Goal: Task Accomplishment & Management: Complete application form

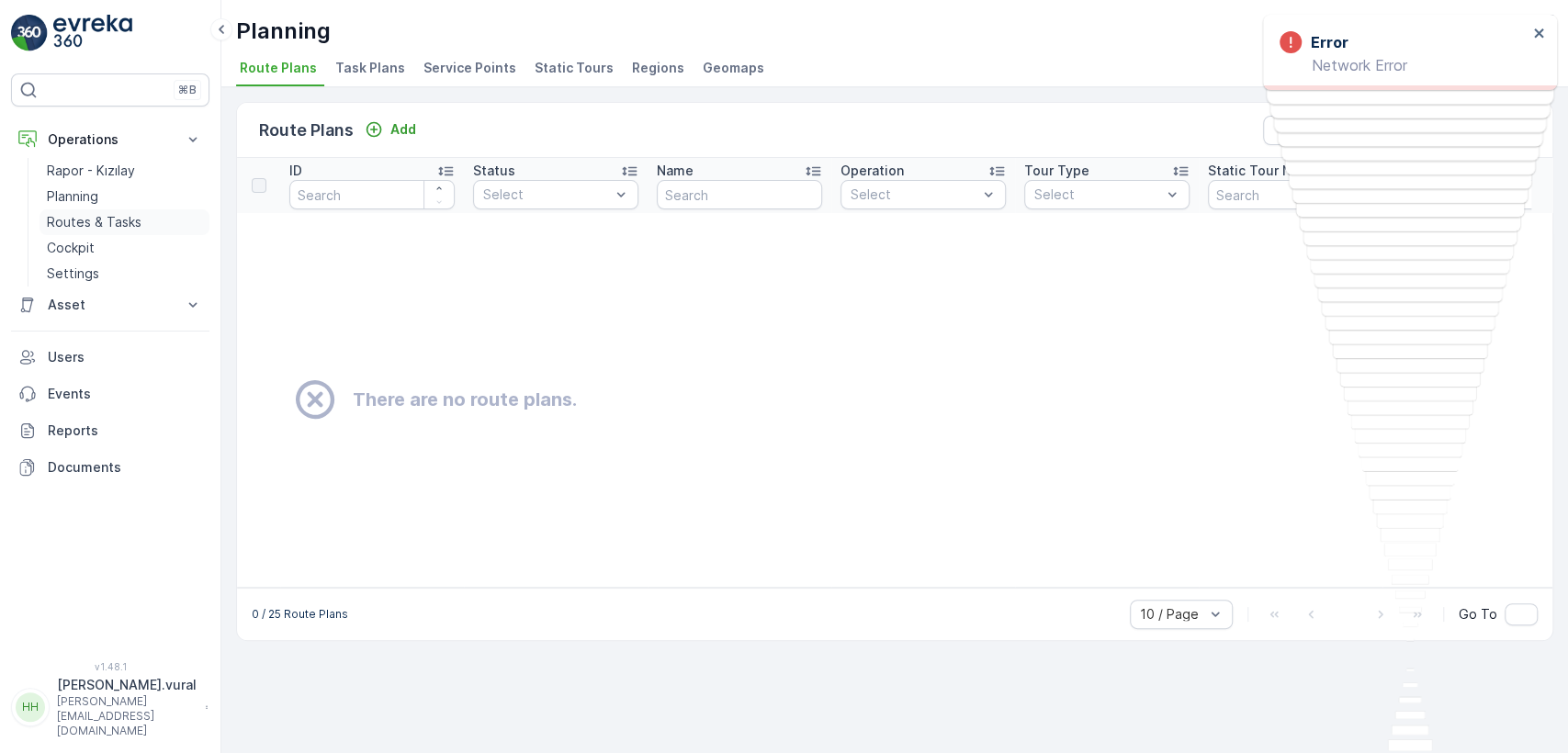
drag, startPoint x: 103, startPoint y: 215, endPoint x: 88, endPoint y: 215, distance: 15.0
click at [103, 215] on p "Routes & Tasks" at bounding box center [94, 222] width 95 height 19
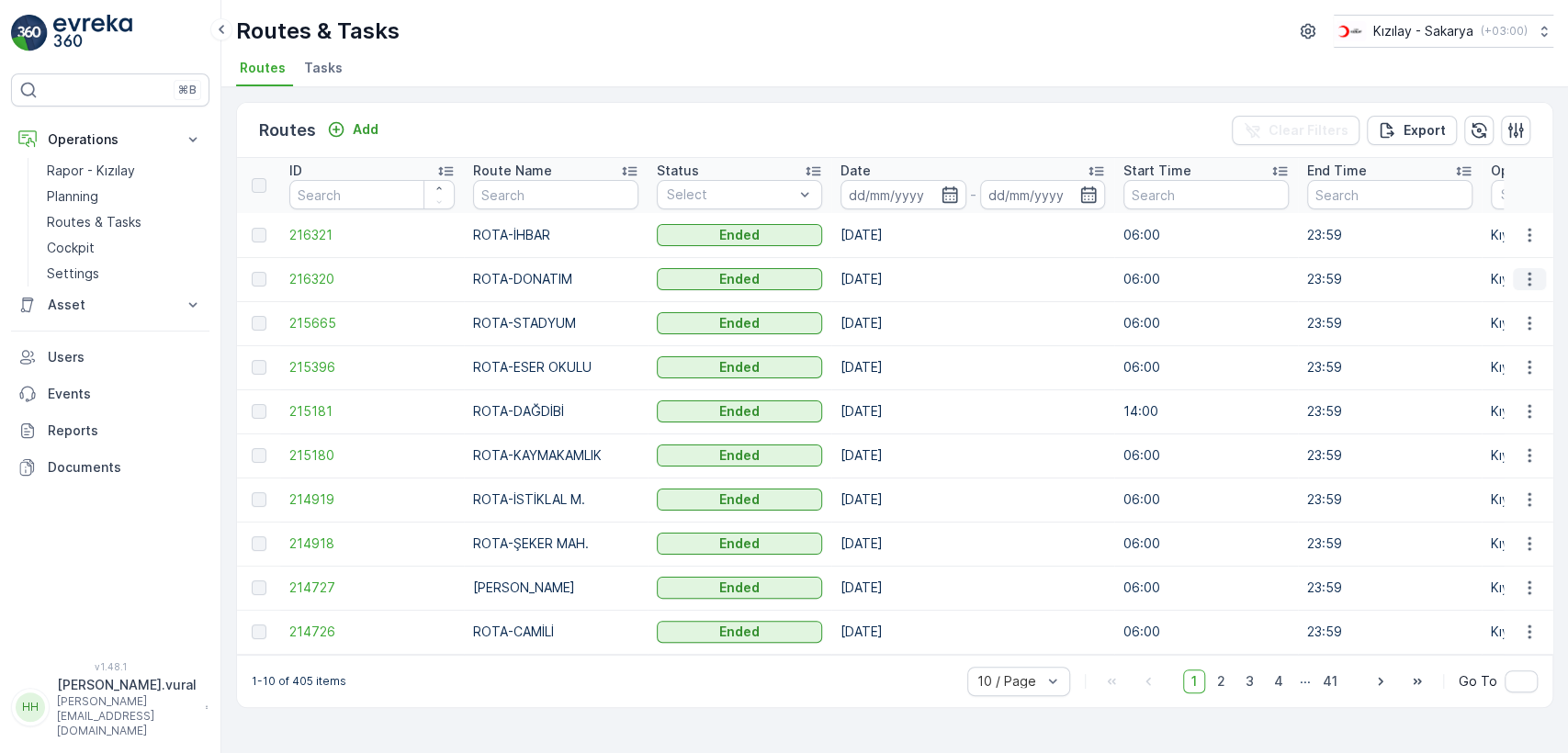
click at [1518, 282] on button "button" at bounding box center [1529, 279] width 33 height 22
click at [1526, 299] on span "See More Details" at bounding box center [1486, 307] width 106 height 19
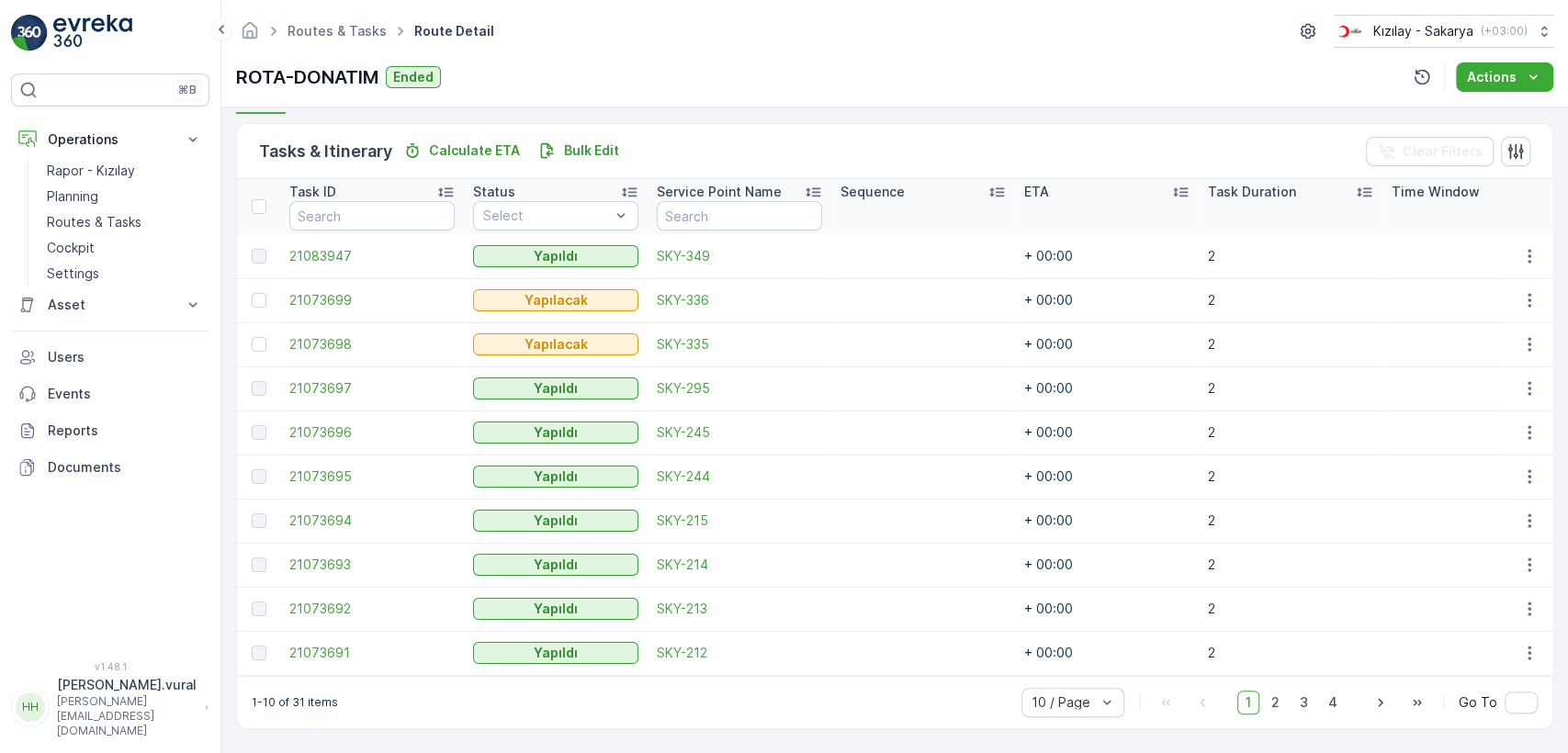
scroll to position [437, 0]
click at [1264, 697] on span "2" at bounding box center [1275, 702] width 24 height 24
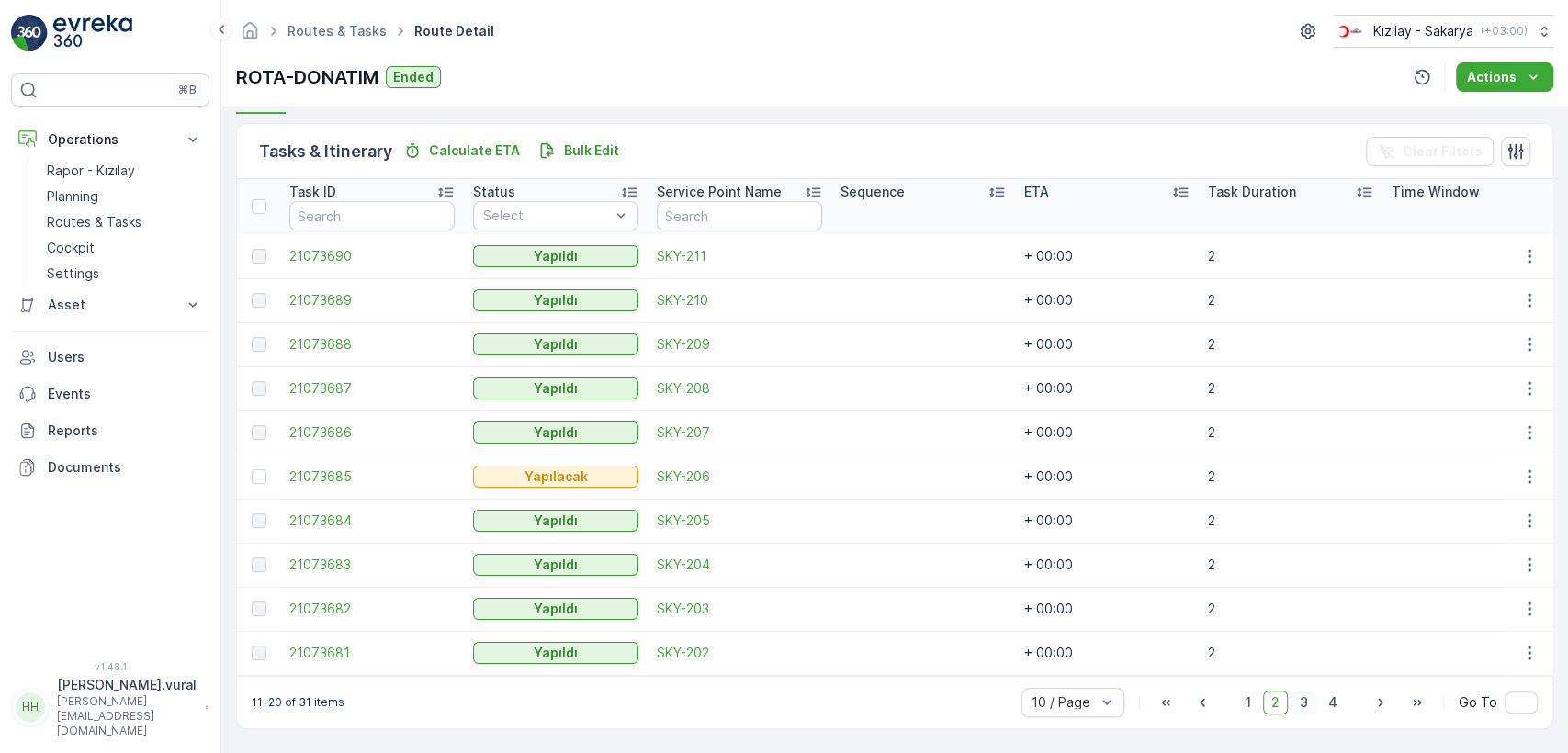
click at [1301, 700] on span "3" at bounding box center [1304, 702] width 24 height 24
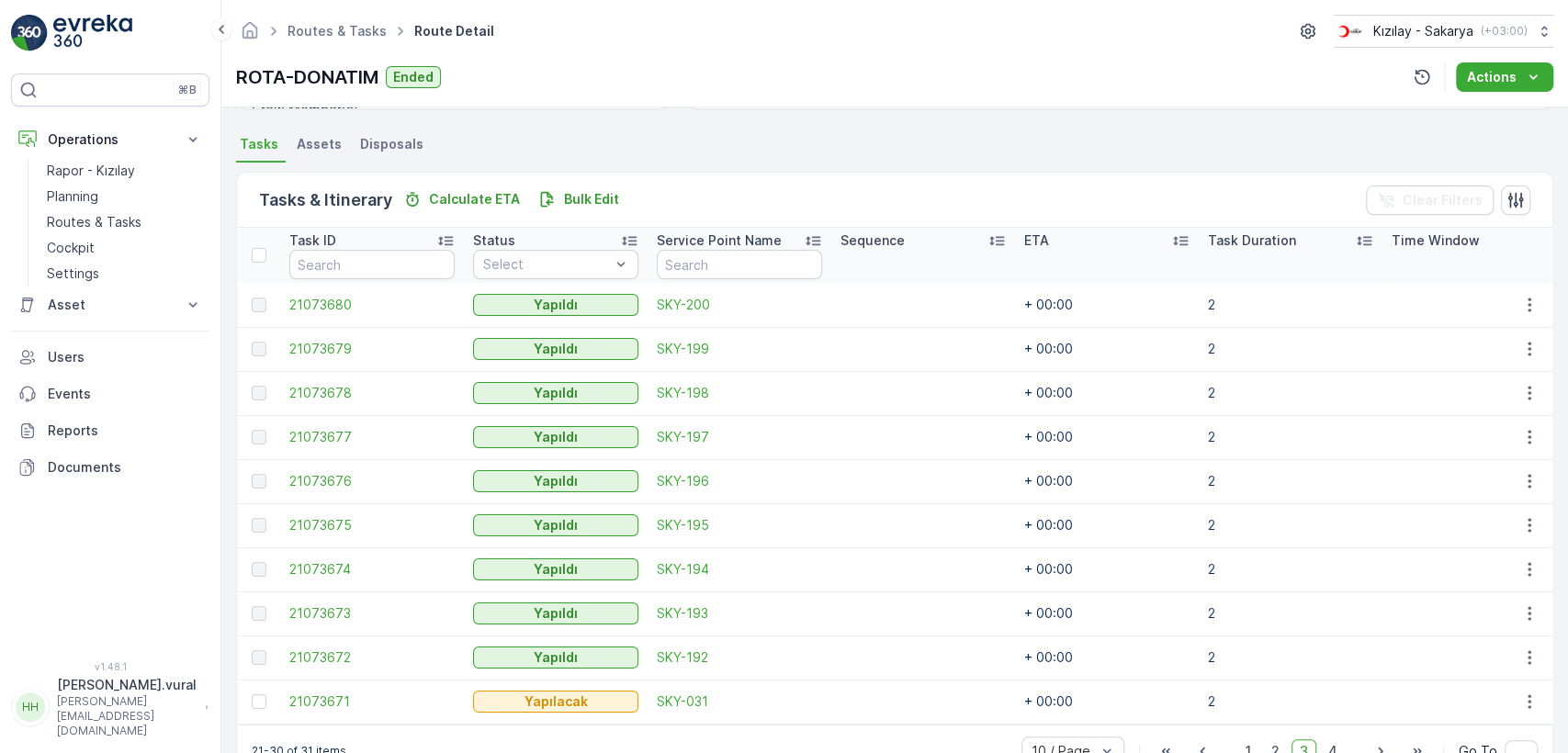
scroll to position [437, 0]
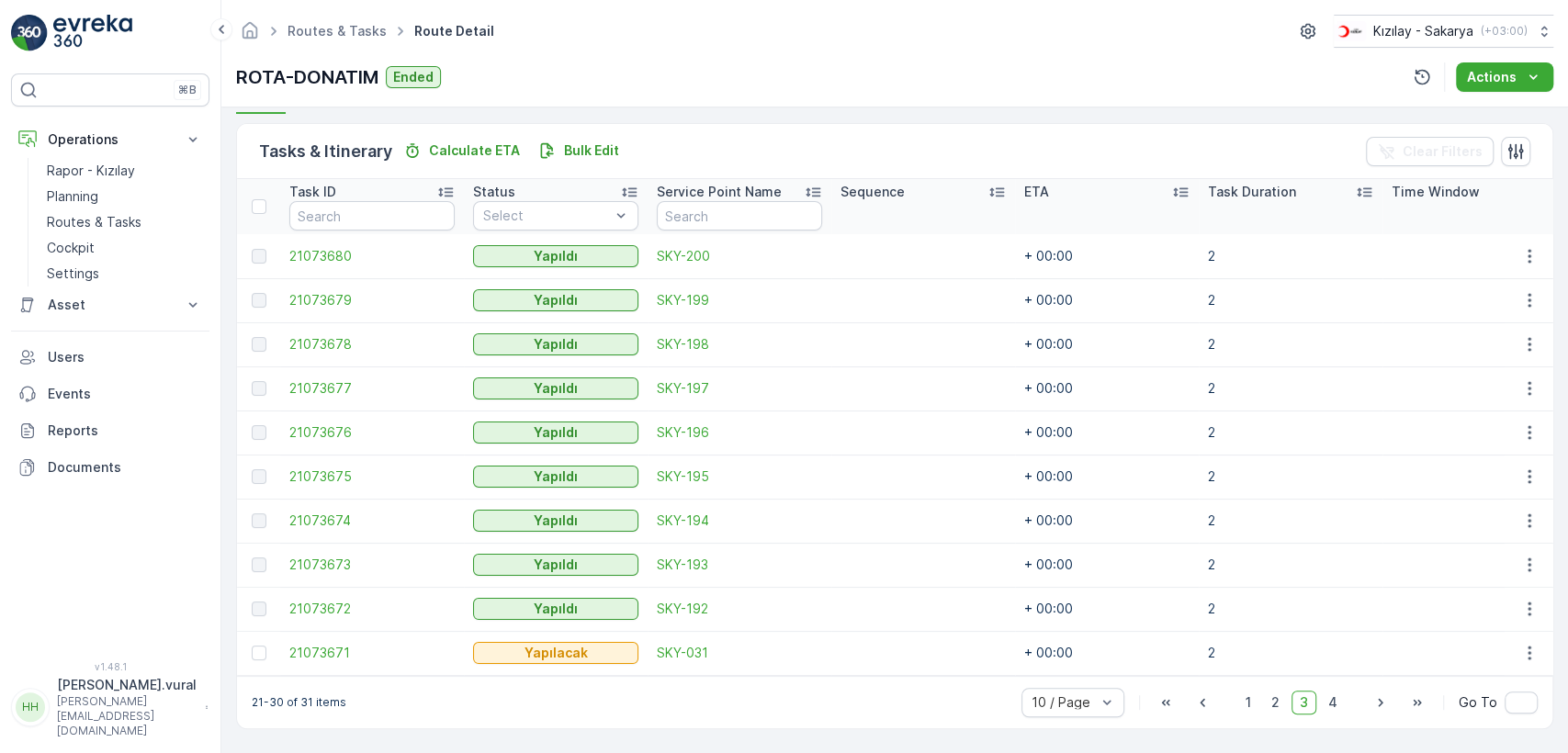
click at [1316, 706] on div "1 2 3 4" at bounding box center [1291, 702] width 108 height 24
drag, startPoint x: 1316, startPoint y: 706, endPoint x: 1327, endPoint y: 702, distance: 11.7
click at [1327, 702] on span "4" at bounding box center [1333, 702] width 25 height 24
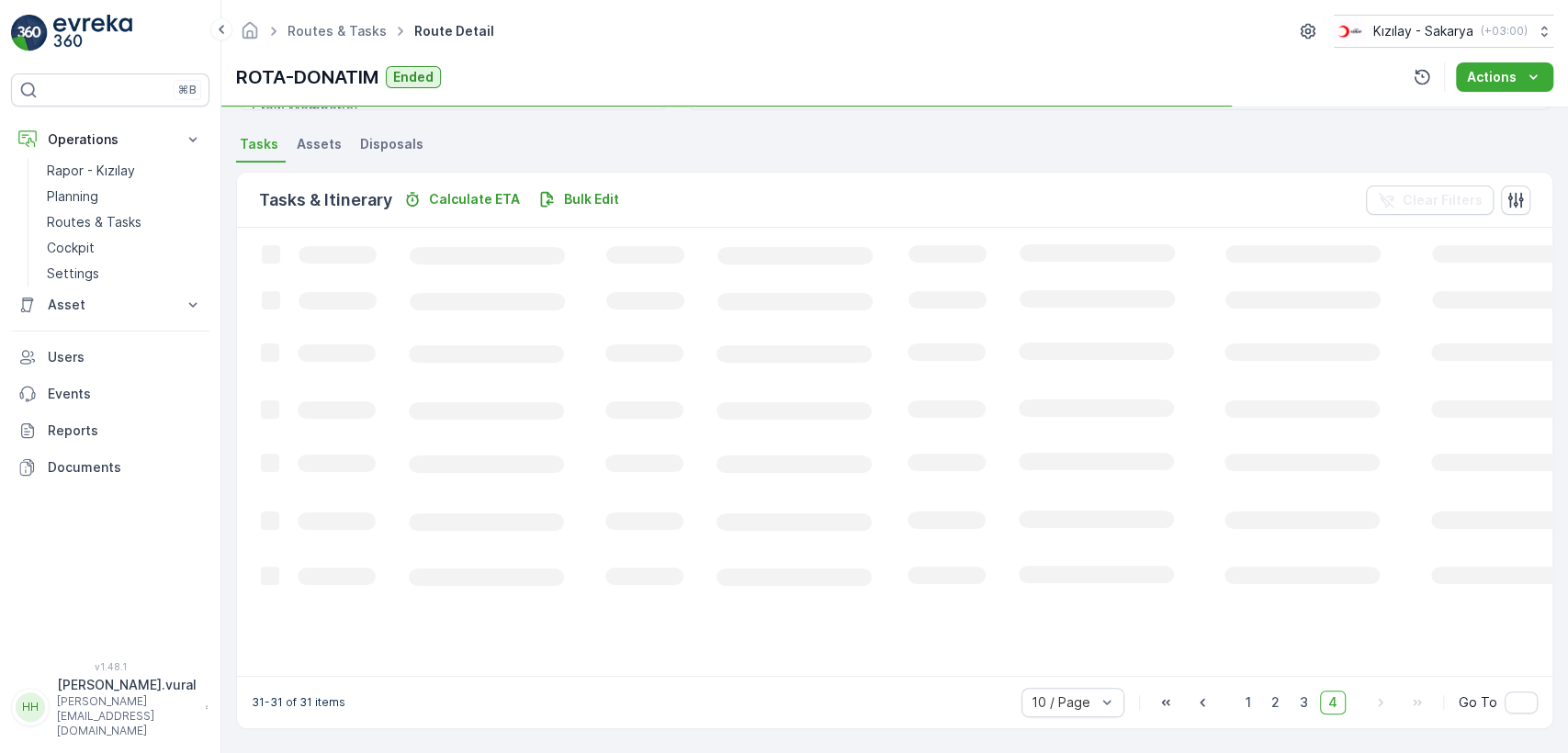
scroll to position [387, 0]
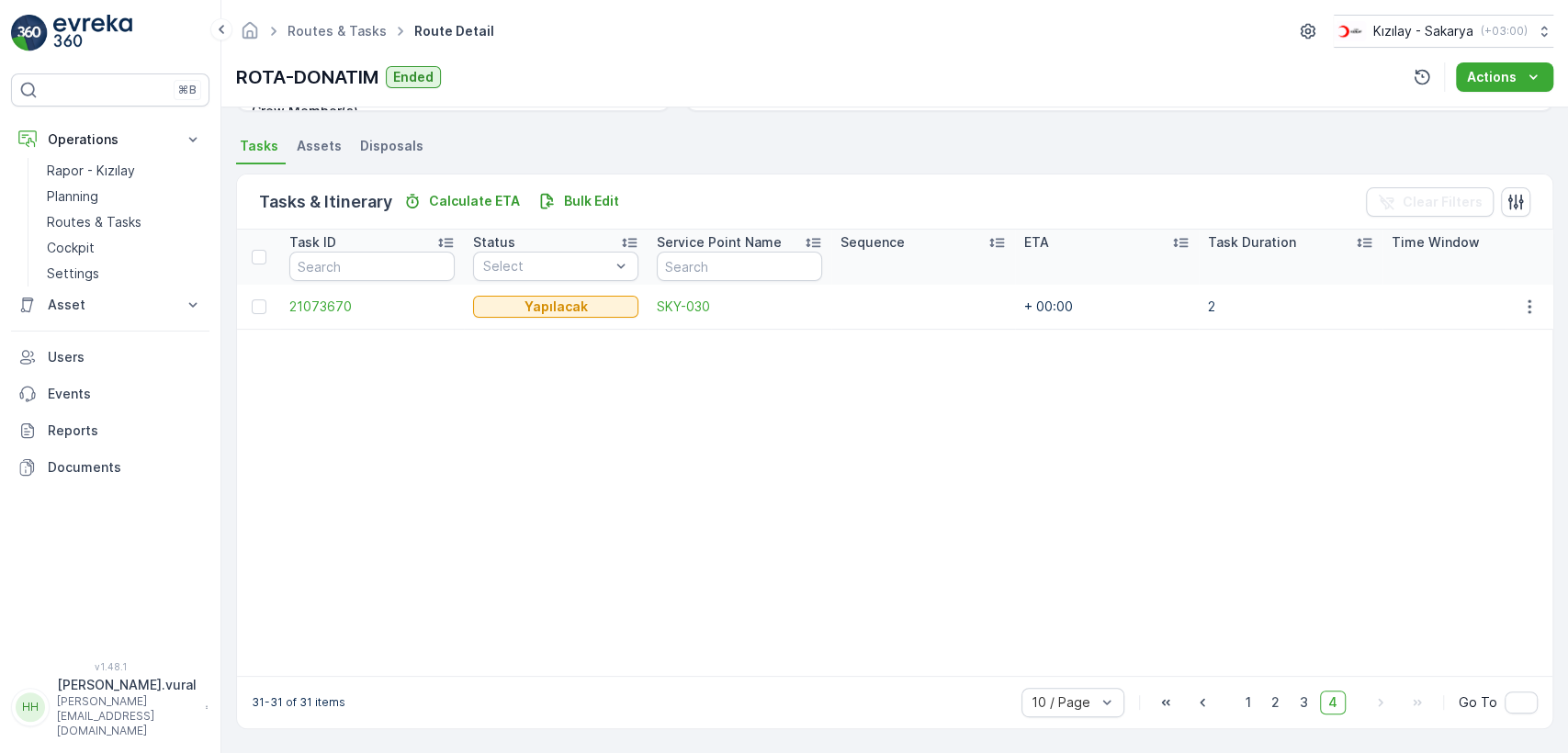
drag, startPoint x: 1322, startPoint y: 679, endPoint x: 1251, endPoint y: 647, distance: 77.9
drag, startPoint x: 1251, startPoint y: 647, endPoint x: 121, endPoint y: 215, distance: 1209.8
click at [121, 215] on p "Routes & Tasks" at bounding box center [94, 222] width 95 height 19
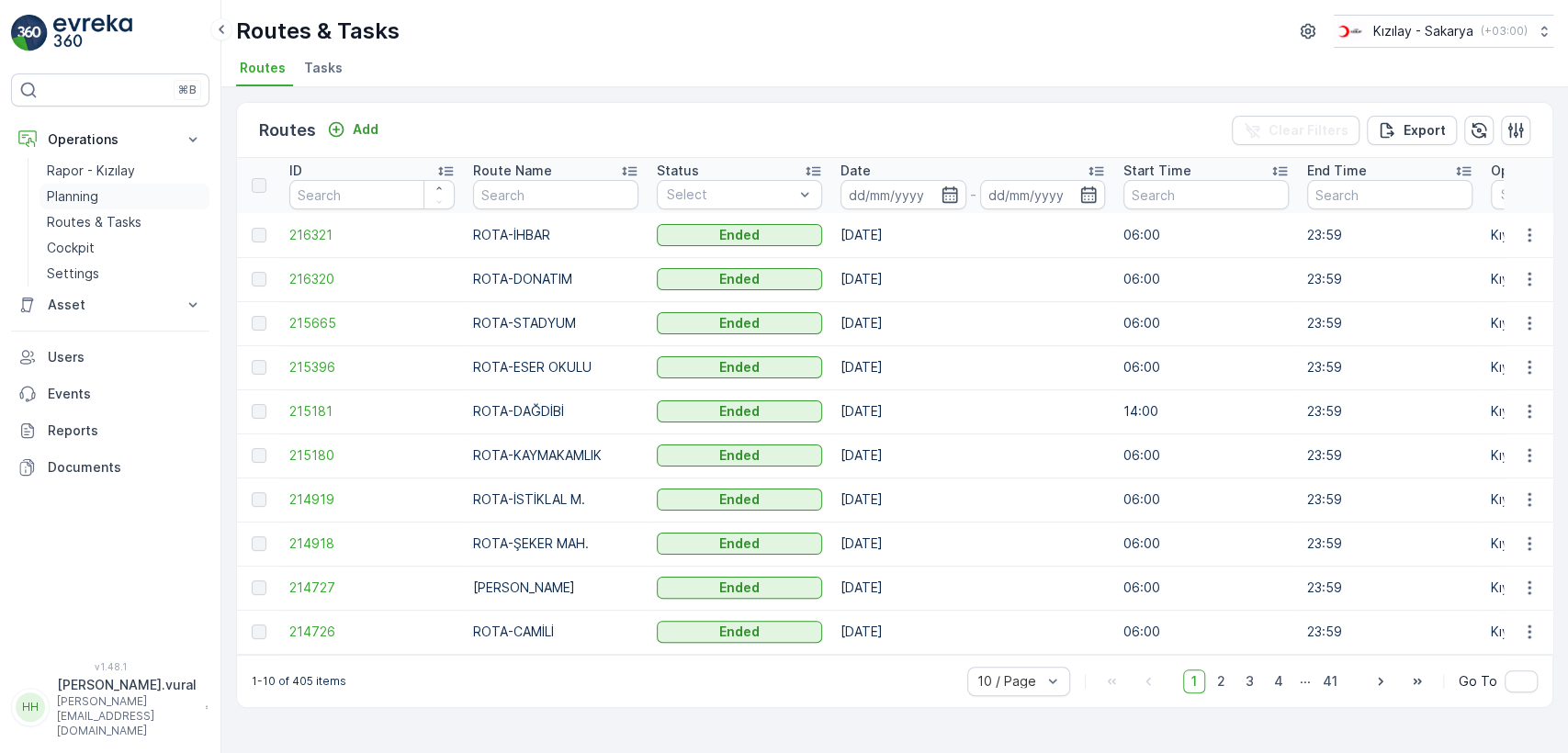
click at [105, 205] on link "Planning" at bounding box center [124, 196] width 170 height 25
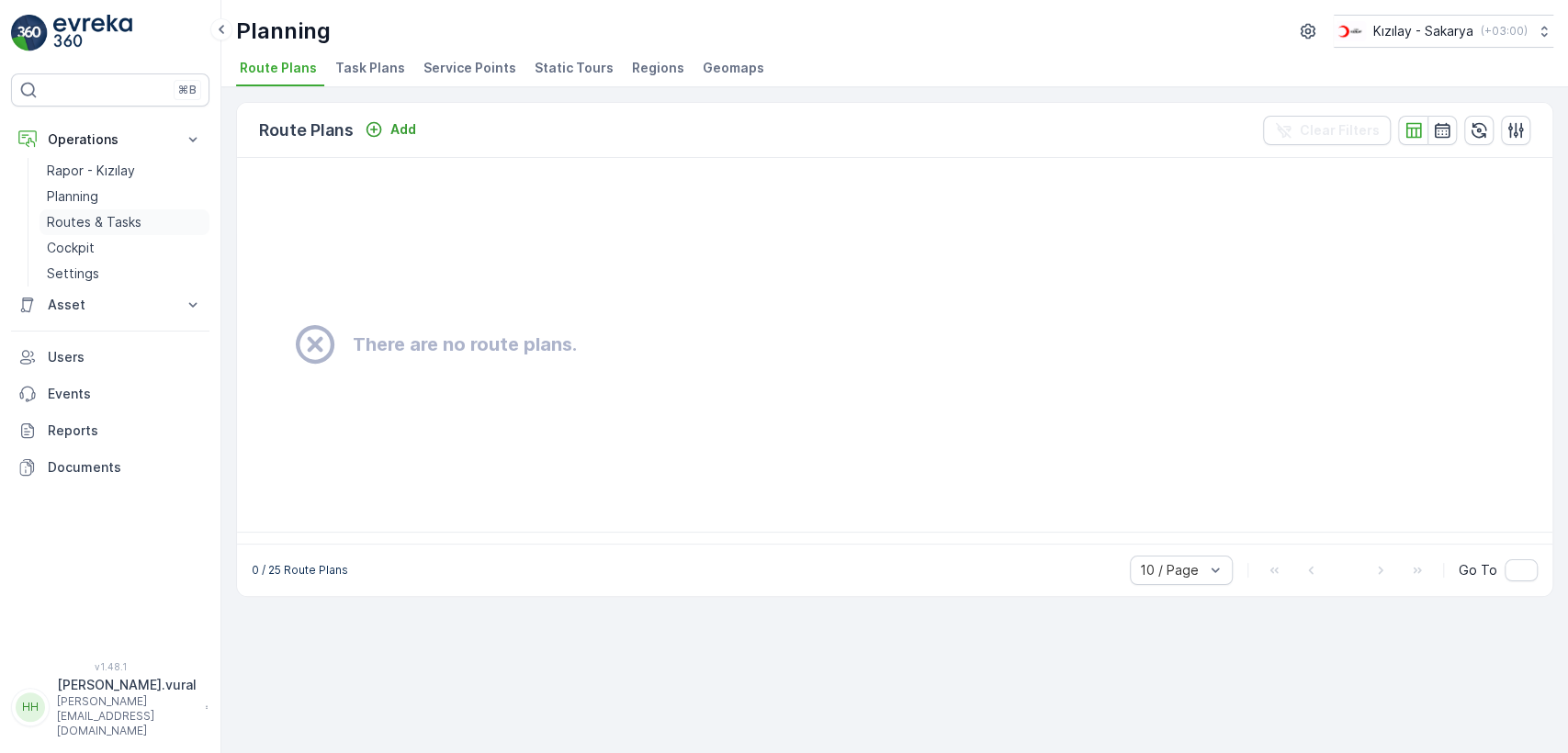
click at [102, 218] on p "Routes & Tasks" at bounding box center [94, 222] width 95 height 19
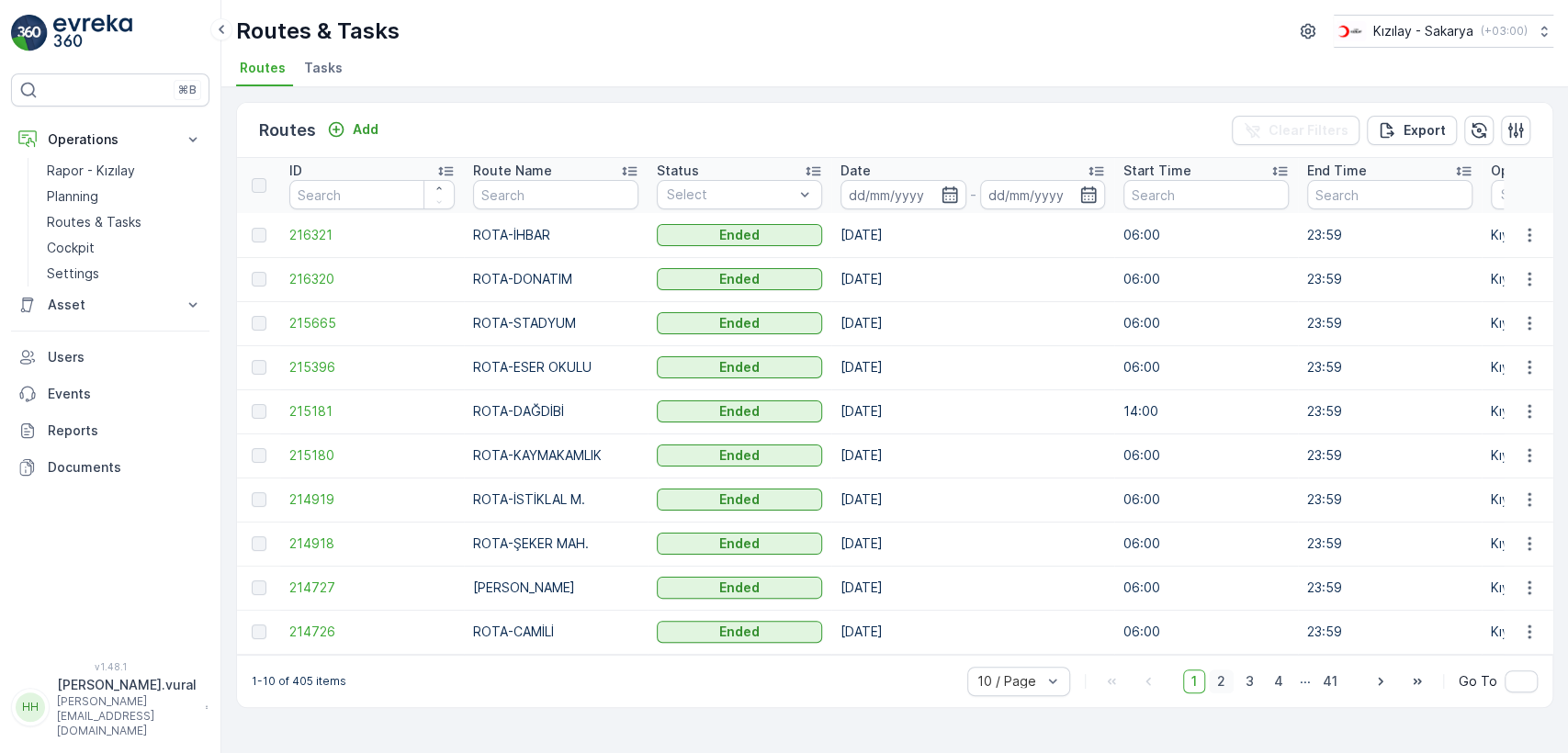
click at [1230, 691] on span "2" at bounding box center [1221, 681] width 24 height 24
click at [1262, 688] on span "3" at bounding box center [1250, 681] width 24 height 24
click at [1222, 678] on span "2" at bounding box center [1221, 681] width 24 height 24
click at [118, 214] on p "Routes & Tasks" at bounding box center [94, 222] width 95 height 19
click at [336, 124] on div "Add" at bounding box center [352, 130] width 52 height 19
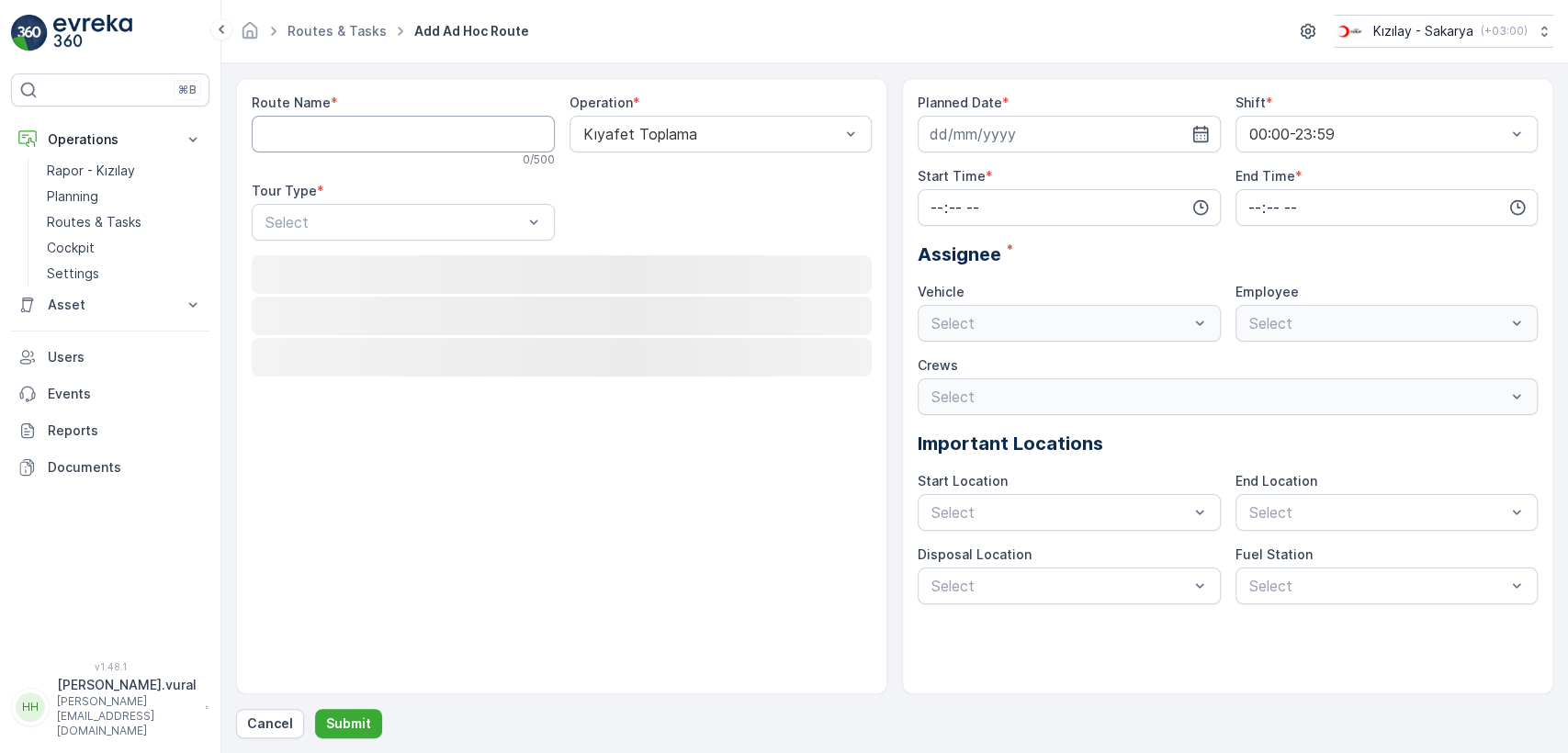
click at [334, 118] on Name "Route Name" at bounding box center [403, 134] width 303 height 37
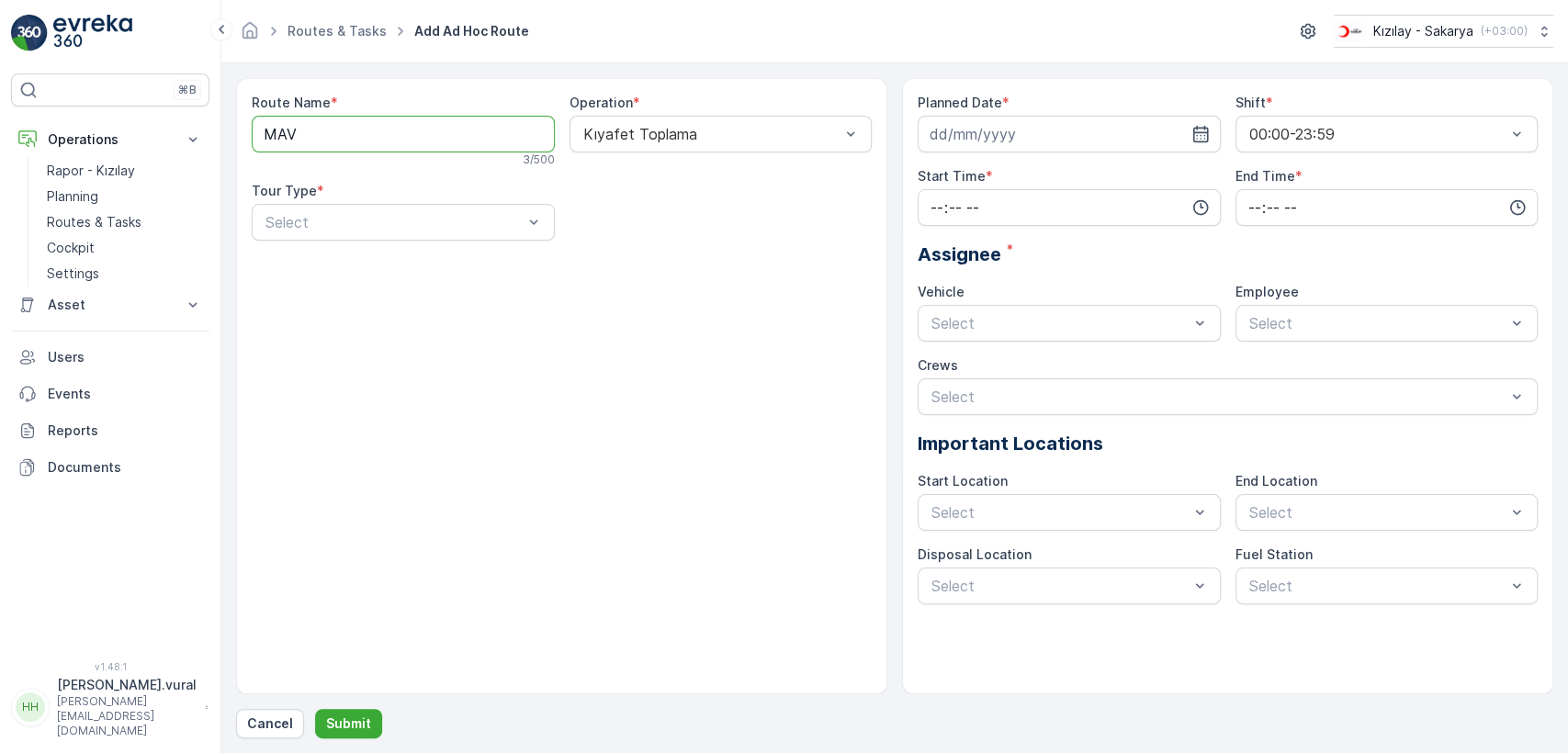
type Name "MAVİ DURAK - KAMPÜS"
click at [367, 216] on div at bounding box center [393, 222] width 261 height 17
drag, startPoint x: 319, startPoint y: 260, endPoint x: 345, endPoint y: 248, distance: 28.6
click at [319, 261] on div "Static" at bounding box center [403, 267] width 281 height 17
click at [616, 226] on div at bounding box center [712, 222] width 261 height 17
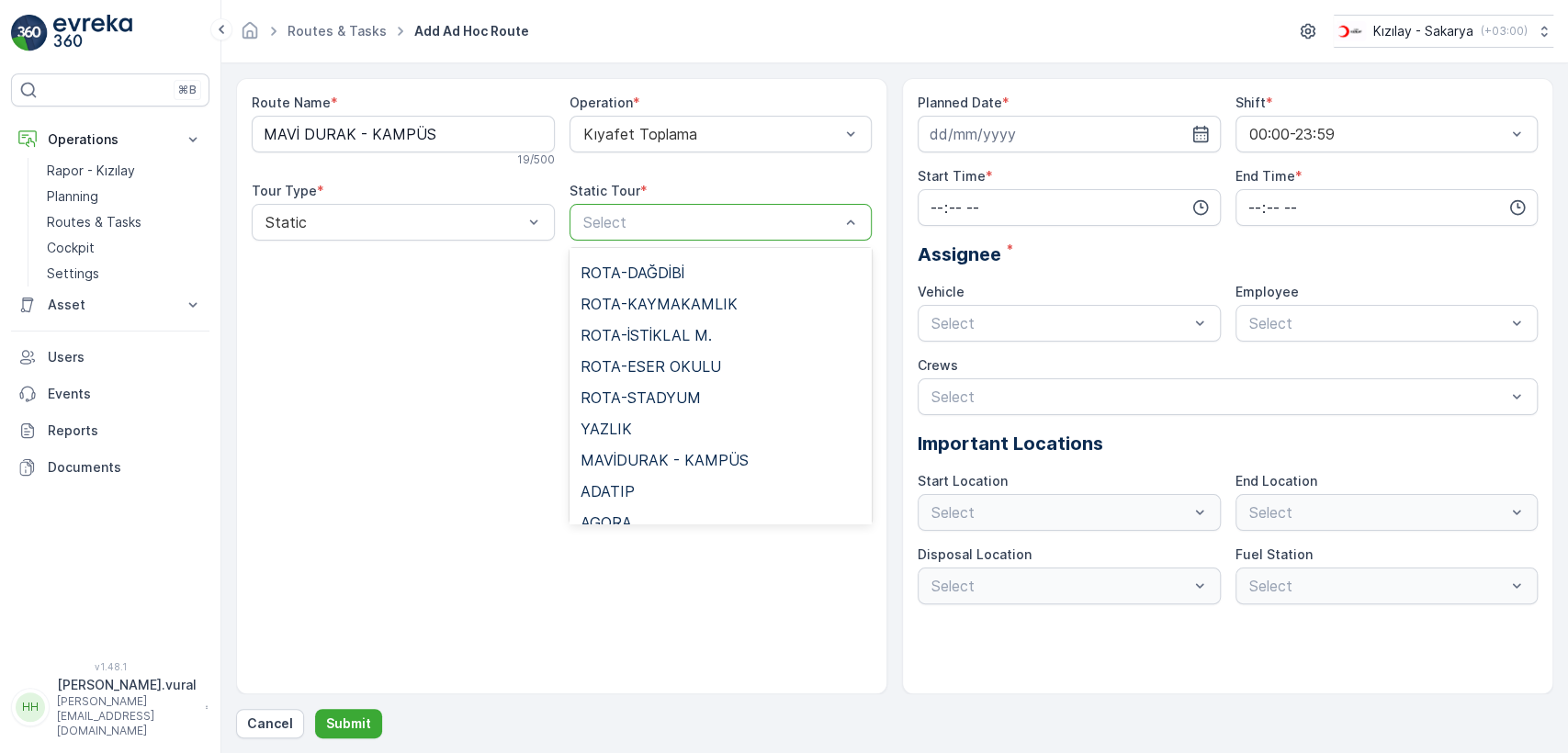
scroll to position [1261, 0]
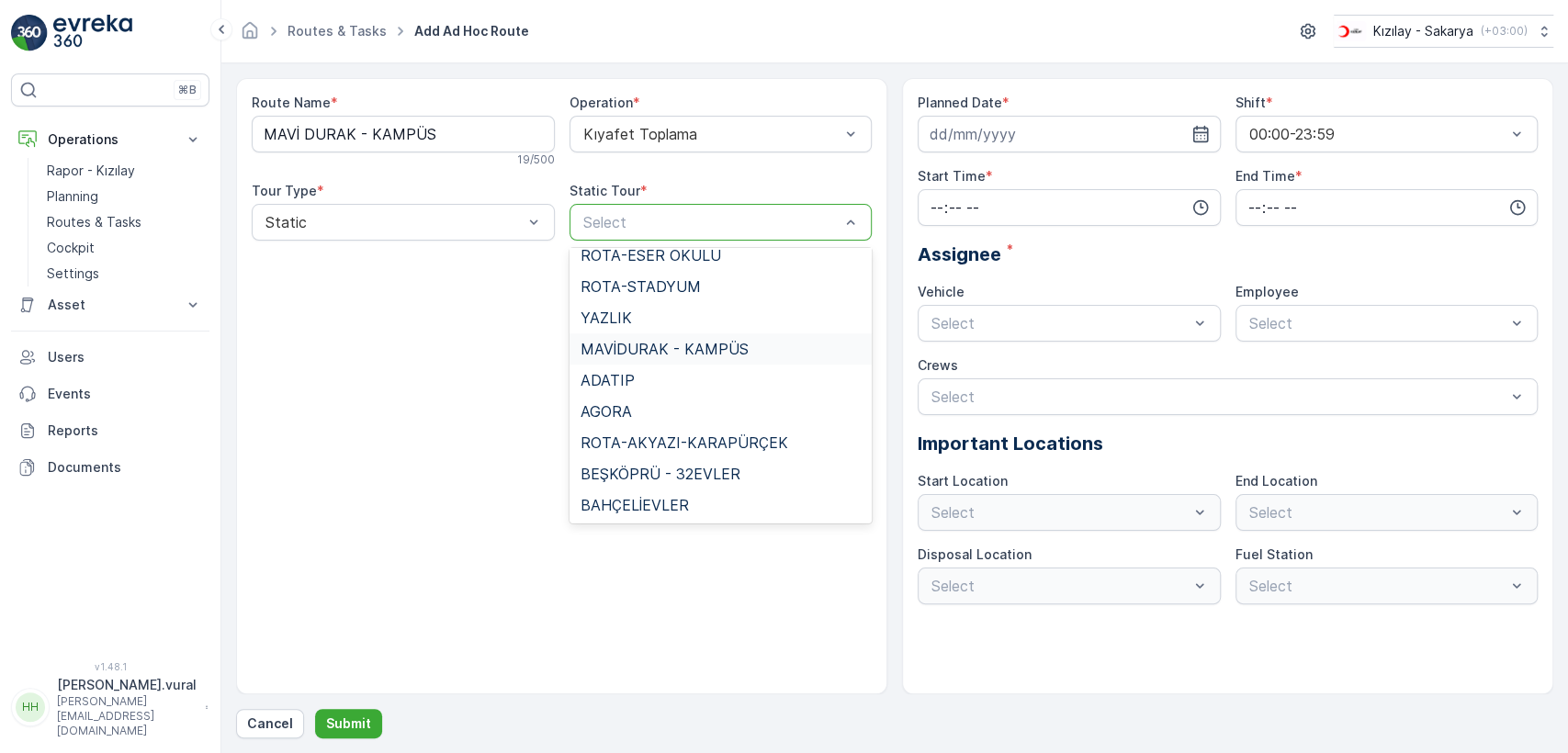
click at [683, 345] on span "MAVİDURAK - KAMPÜS" at bounding box center [664, 349] width 168 height 17
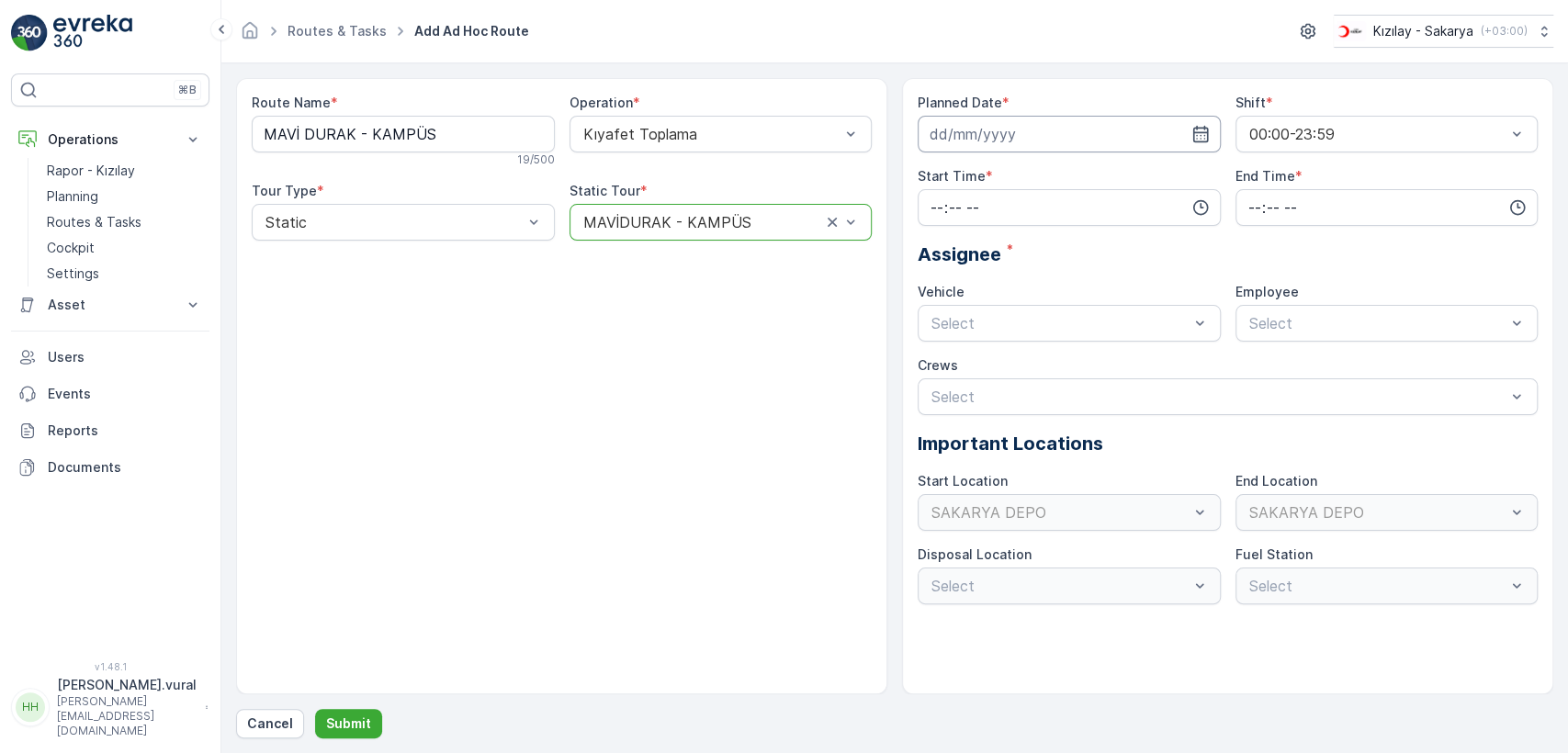
click at [992, 127] on input at bounding box center [1069, 134] width 303 height 37
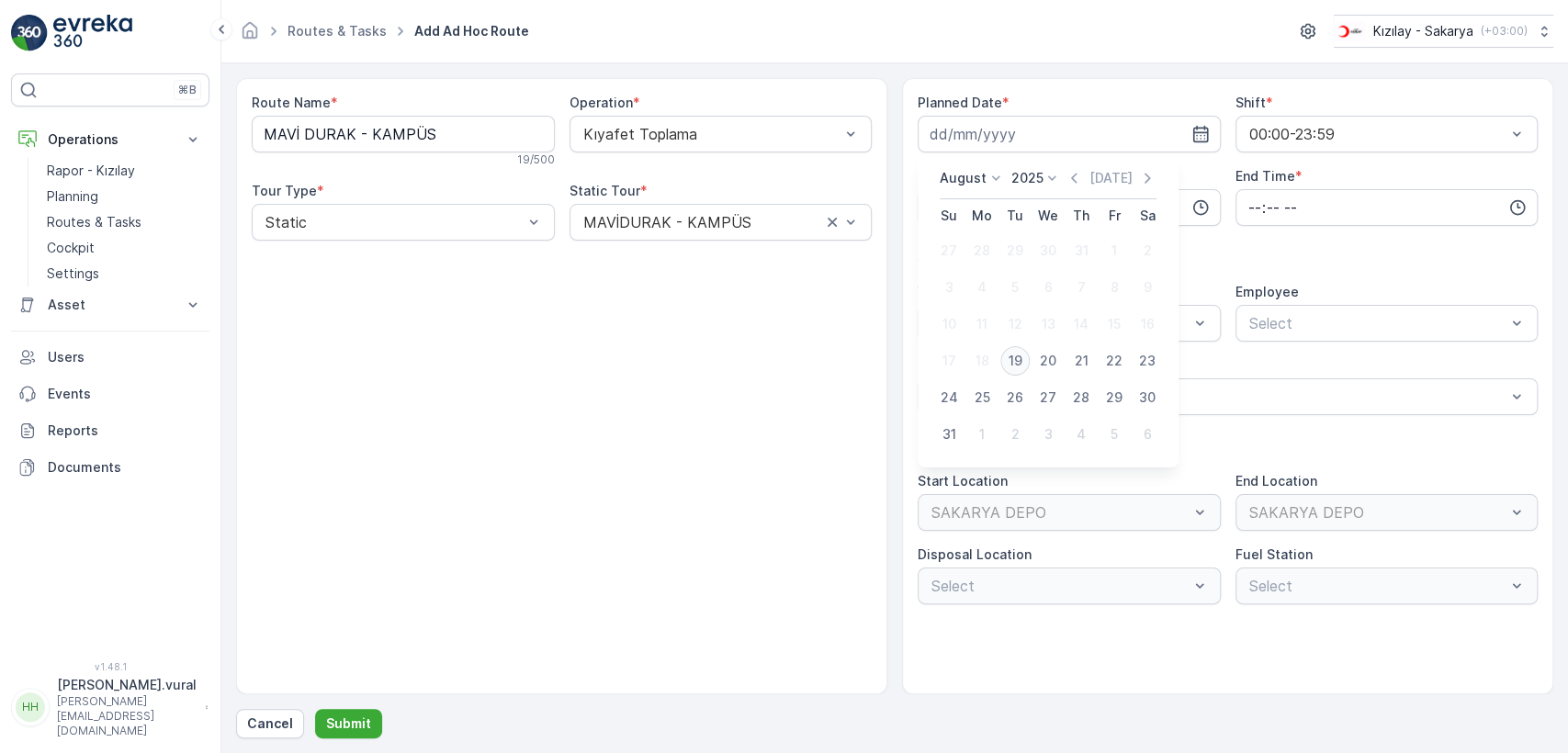
click at [1015, 358] on div "19" at bounding box center [1015, 360] width 29 height 29
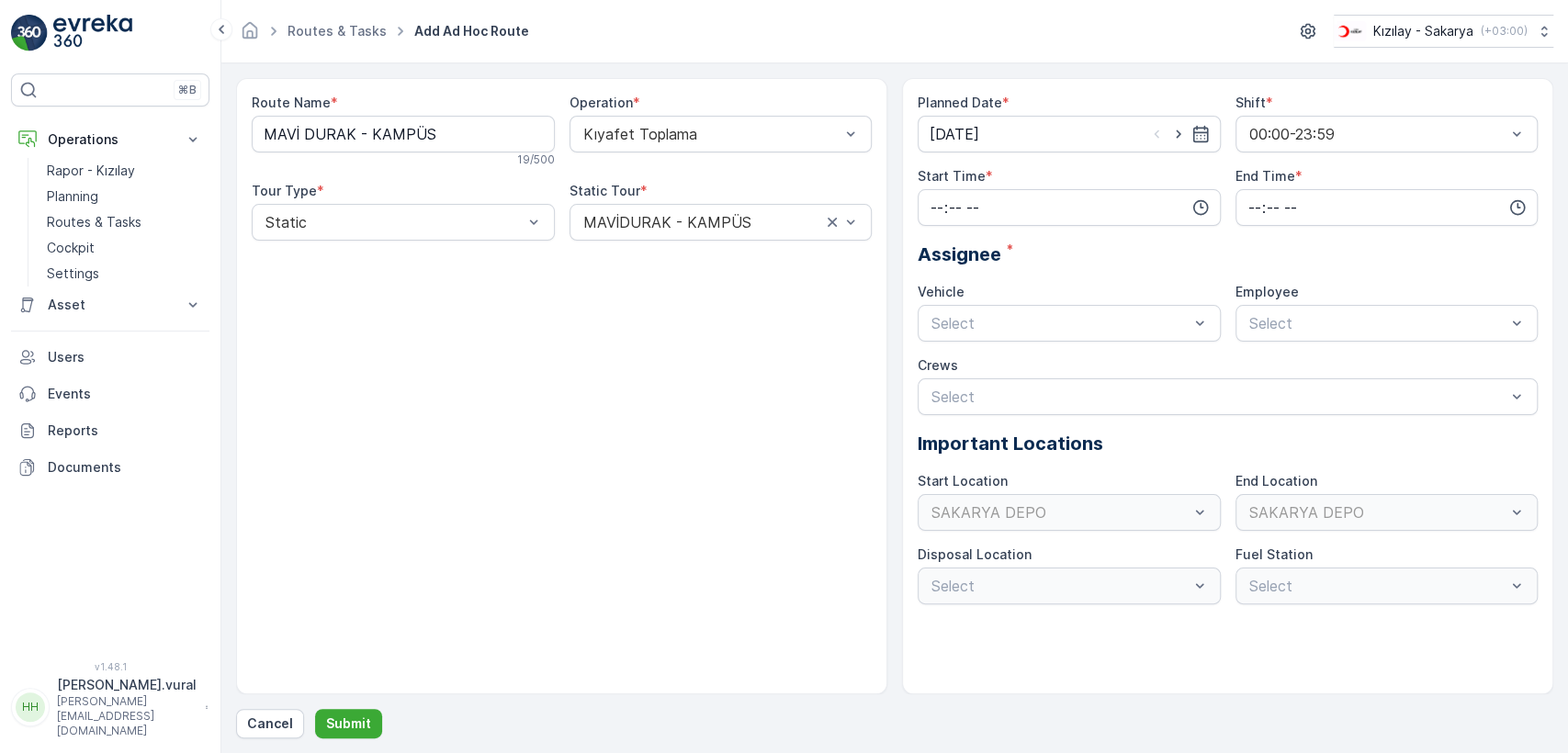
type input "[DATE]"
click at [1000, 221] on input "time" at bounding box center [1069, 207] width 303 height 37
click at [939, 389] on span "06" at bounding box center [937, 393] width 17 height 19
type input "06:00"
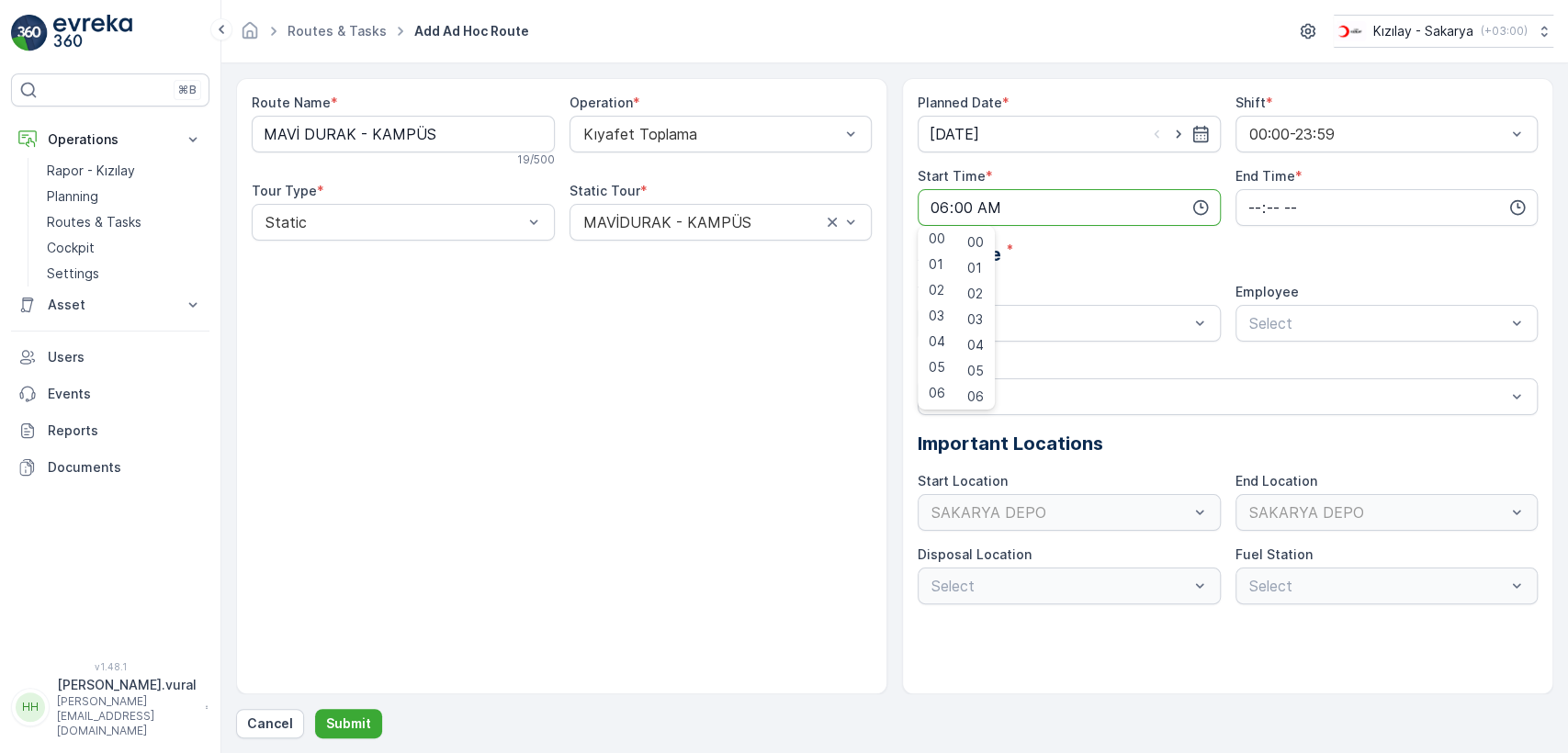
drag, startPoint x: 939, startPoint y: 389, endPoint x: 1334, endPoint y: 182, distance: 446.0
click at [1386, 253] on div "Assignee *" at bounding box center [1227, 254] width 620 height 27
click at [1261, 194] on input "time" at bounding box center [1387, 207] width 303 height 37
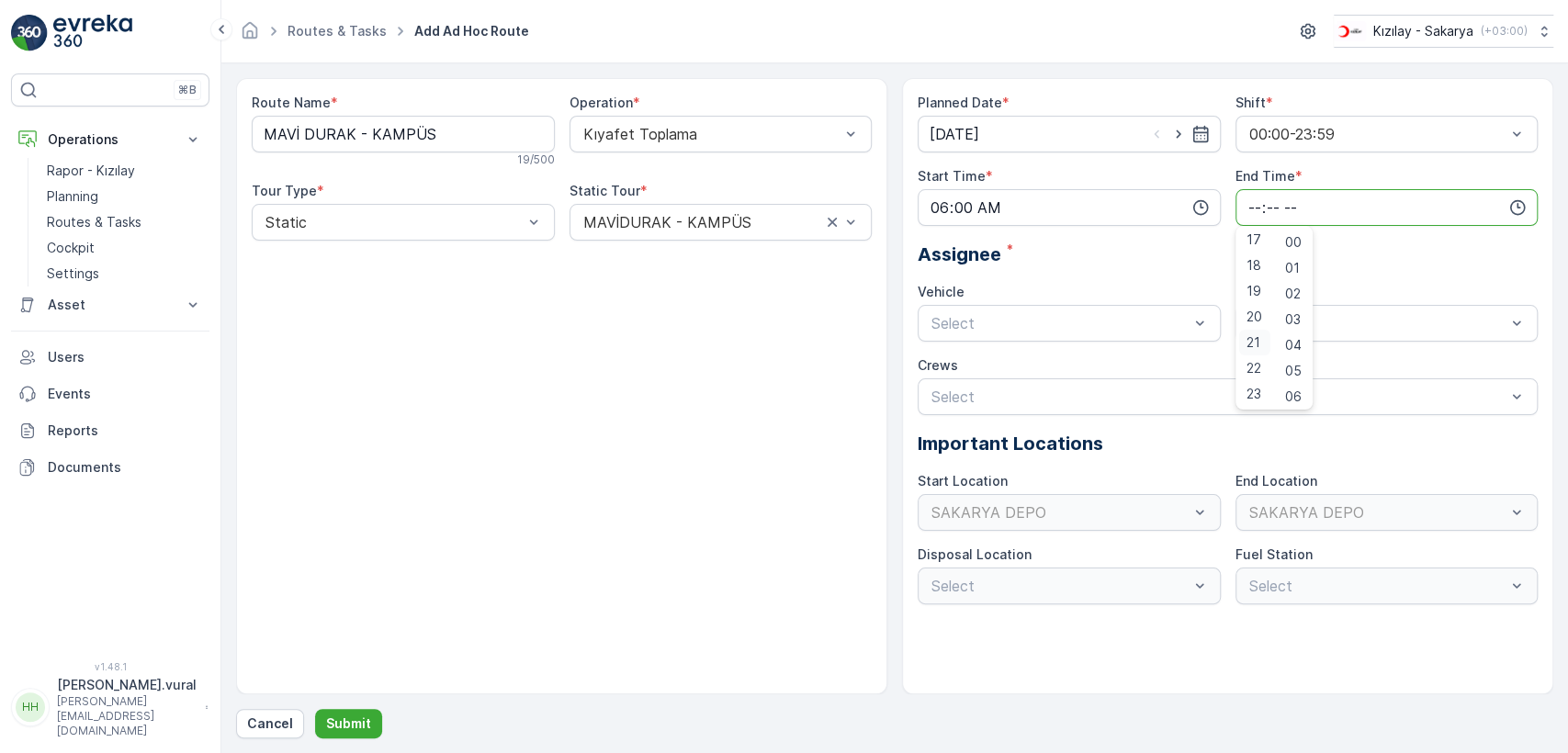
scroll to position [441, 0]
click at [1249, 397] on span "23" at bounding box center [1254, 393] width 15 height 19
click at [1296, 385] on span "59" at bounding box center [1293, 393] width 17 height 19
type input "23:59"
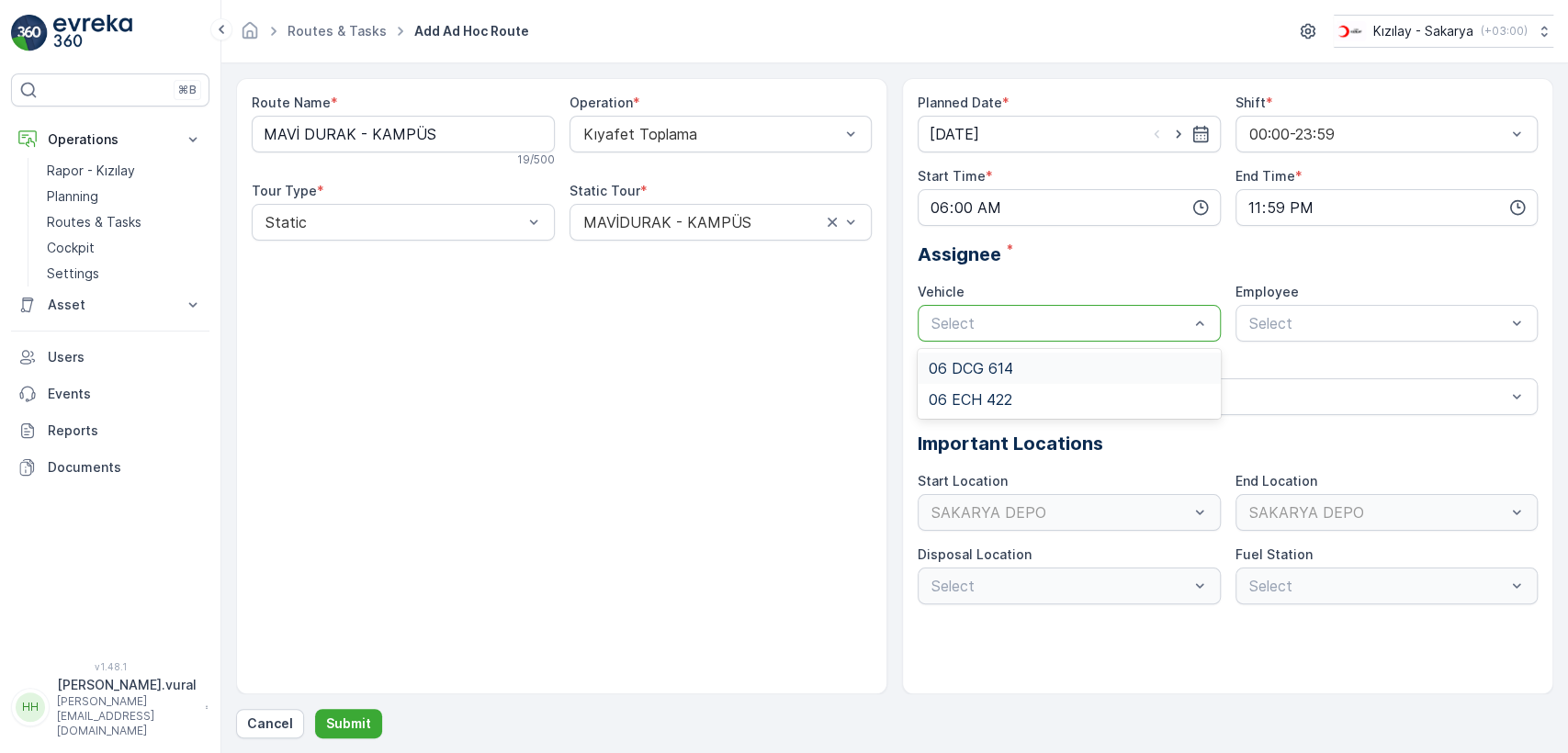
click at [1082, 317] on div at bounding box center [1060, 324] width 261 height 17
click at [1027, 386] on div "06 ECH 422" at bounding box center [1069, 399] width 303 height 31
click at [1282, 375] on span "06ECH422" at bounding box center [1283, 369] width 74 height 17
click at [333, 705] on div "Route Name * MAVİ DURAK - KAMPÜS 19 / 500 Operation * Kıyafet Toplama Tour Type…" at bounding box center [895, 409] width 1318 height 661
click at [333, 719] on p "Submit" at bounding box center [348, 724] width 45 height 19
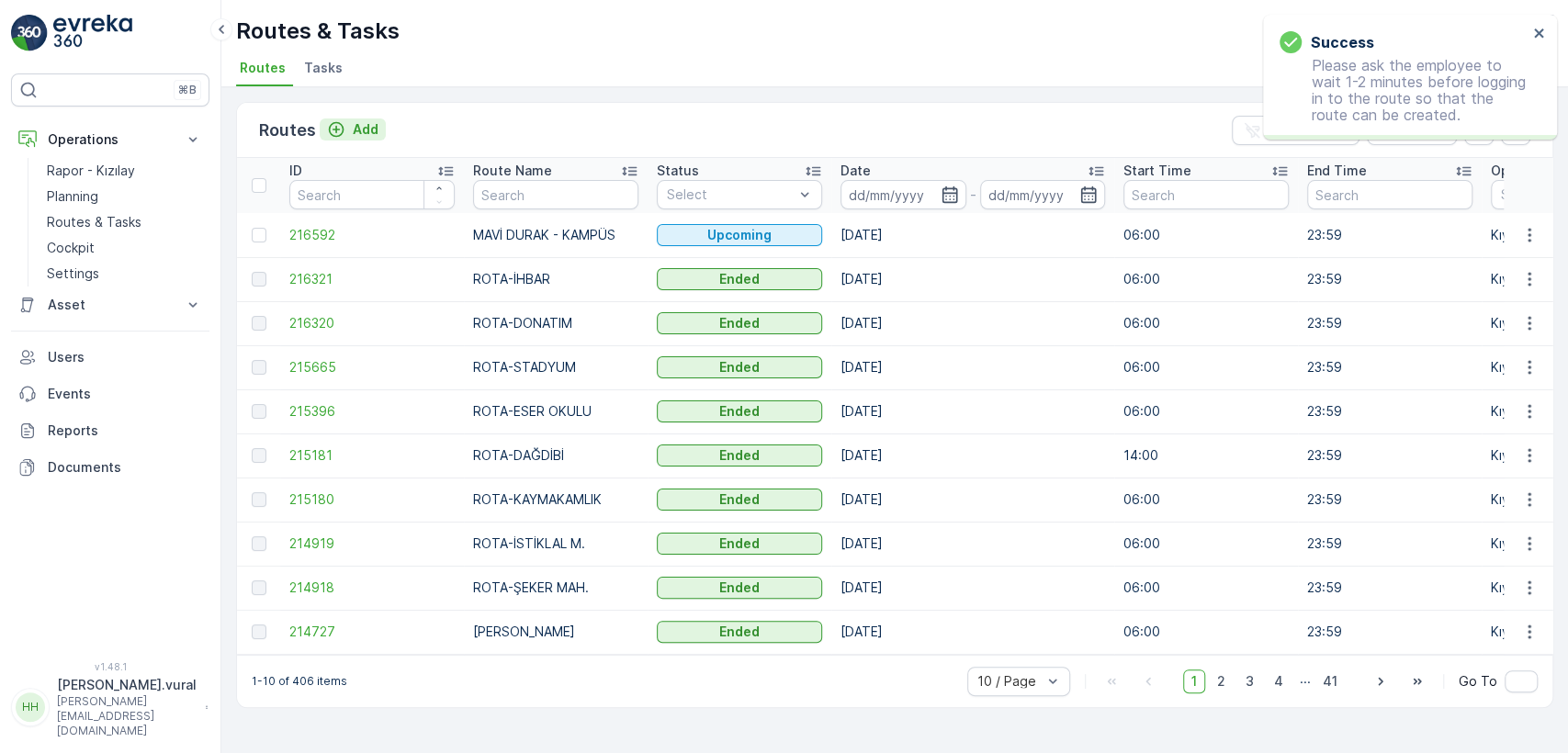
click at [370, 119] on button "Add" at bounding box center [353, 129] width 66 height 22
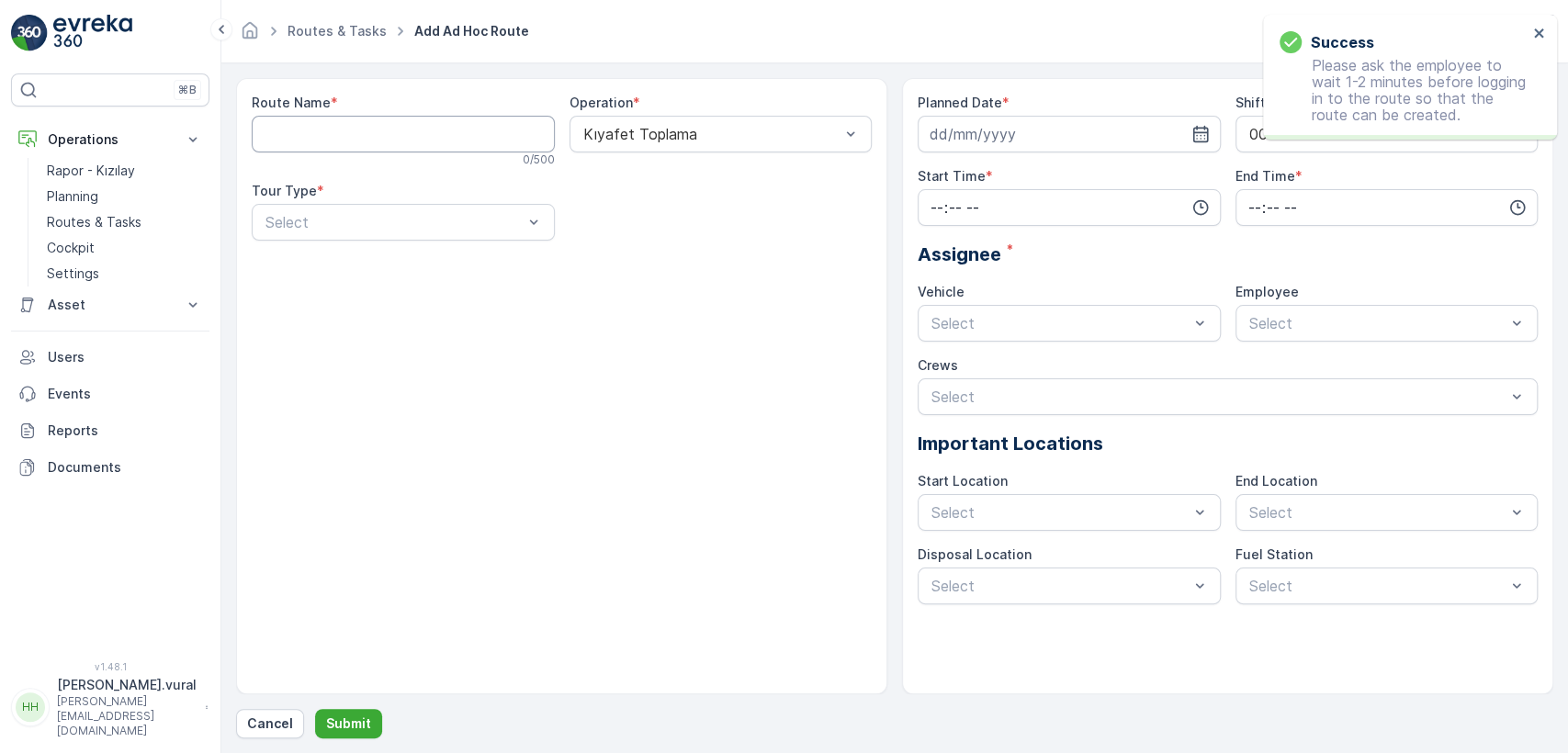
click at [394, 136] on Name "Route Name" at bounding box center [403, 134] width 303 height 37
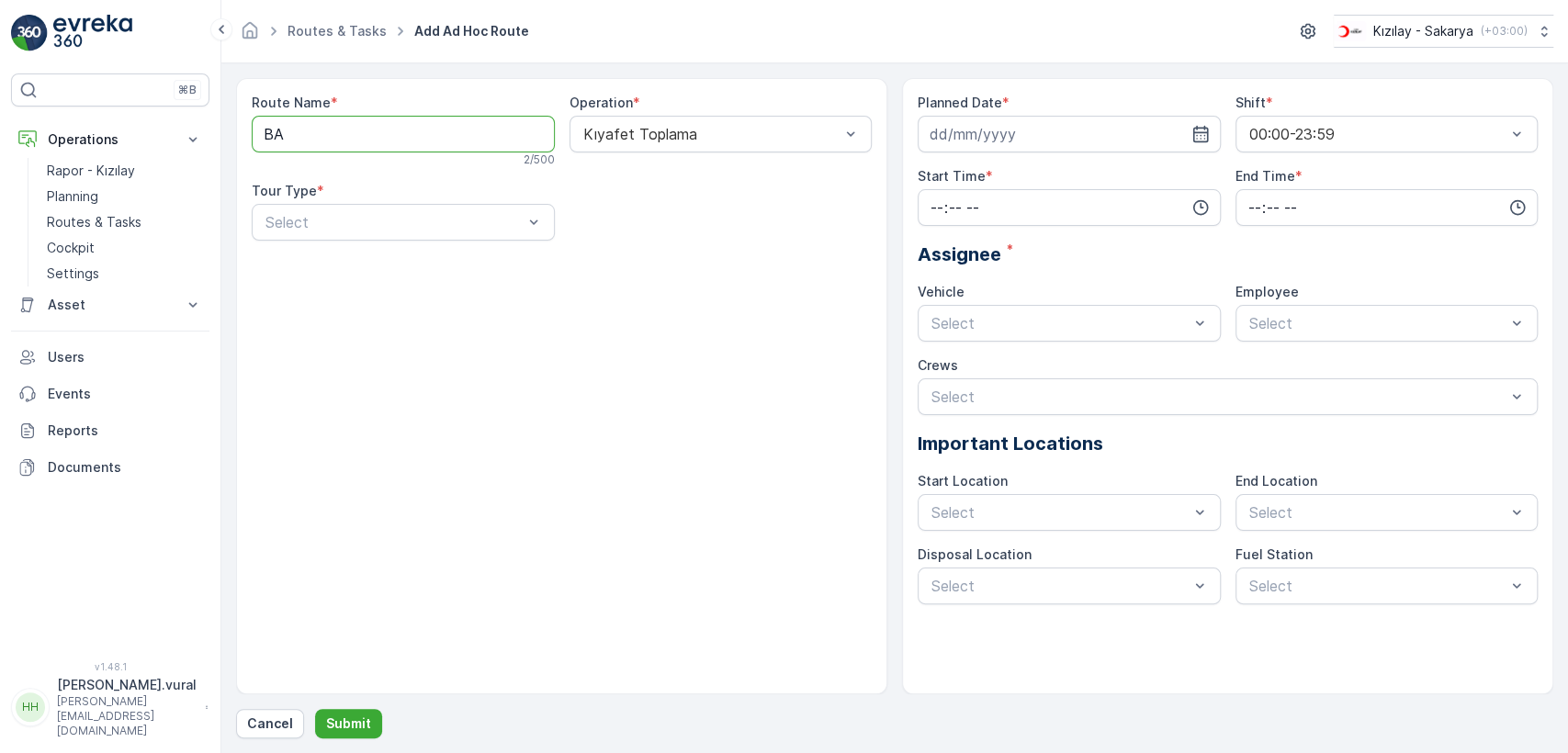
type Name "BAHÇELİEVLER"
click at [388, 222] on div at bounding box center [393, 222] width 261 height 17
click at [367, 264] on div "Static" at bounding box center [403, 267] width 281 height 17
click at [636, 233] on div "Select" at bounding box center [721, 222] width 303 height 37
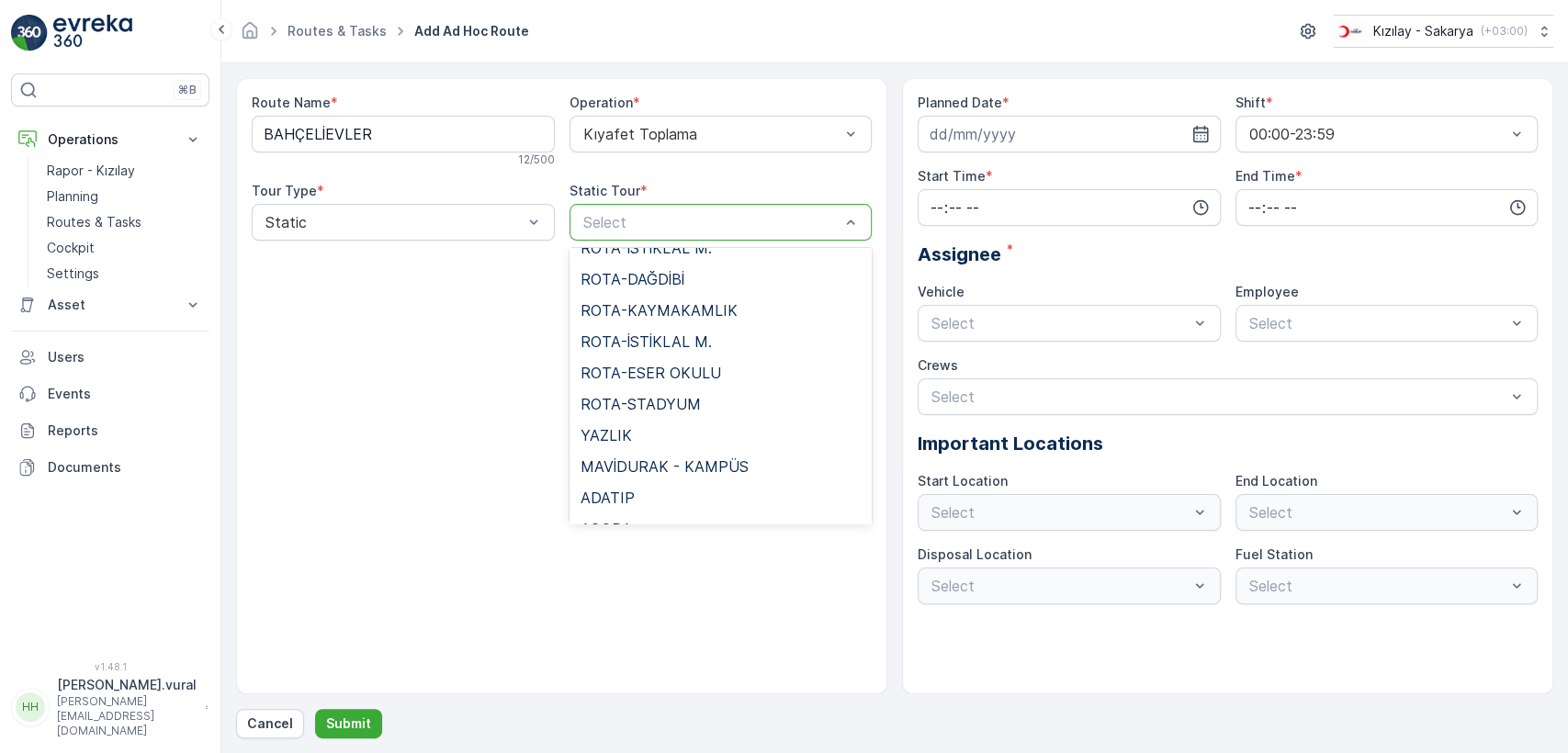
scroll to position [1261, 0]
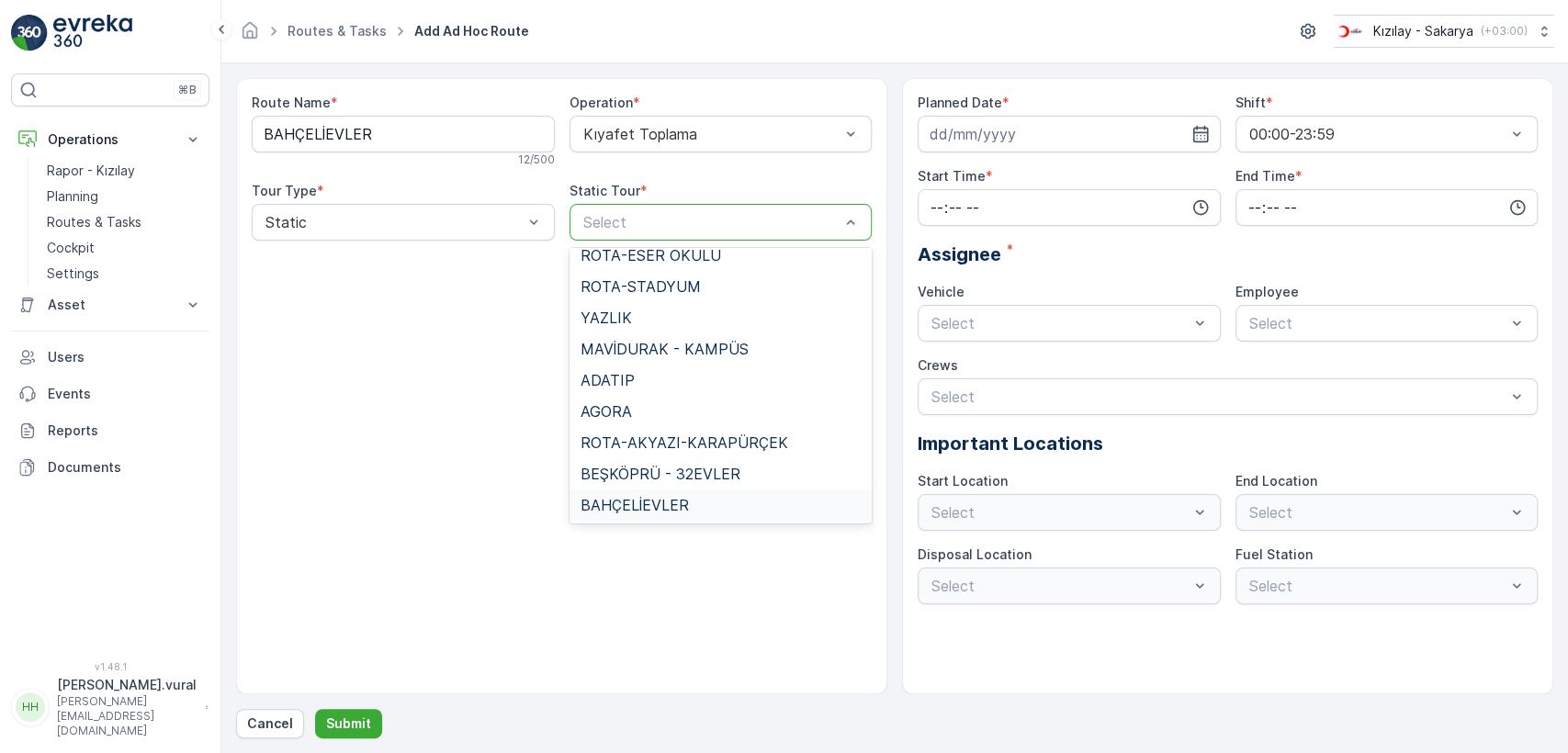
click at [662, 500] on span "BAHÇELİEVLER" at bounding box center [634, 505] width 108 height 17
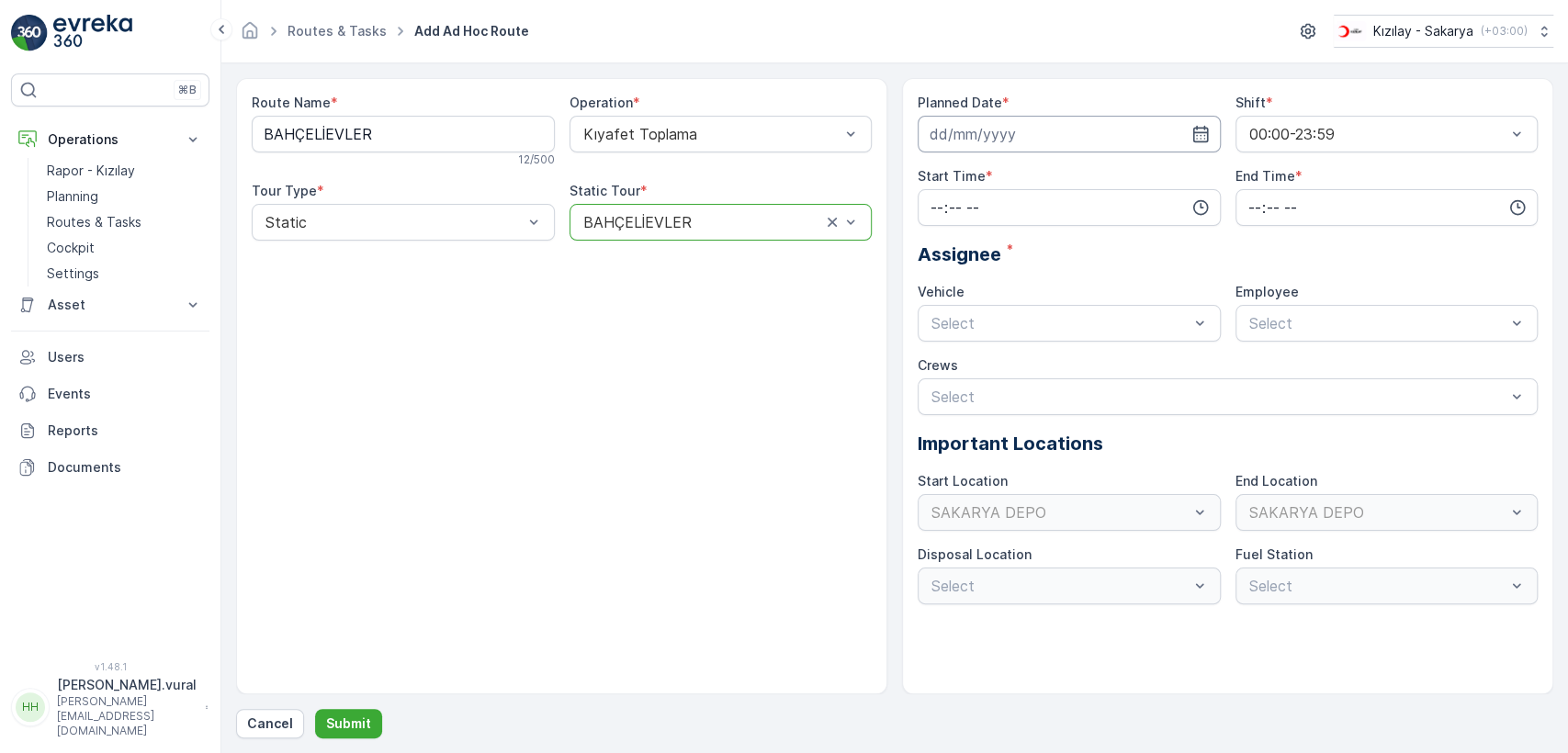
click at [1006, 118] on input at bounding box center [1069, 134] width 303 height 37
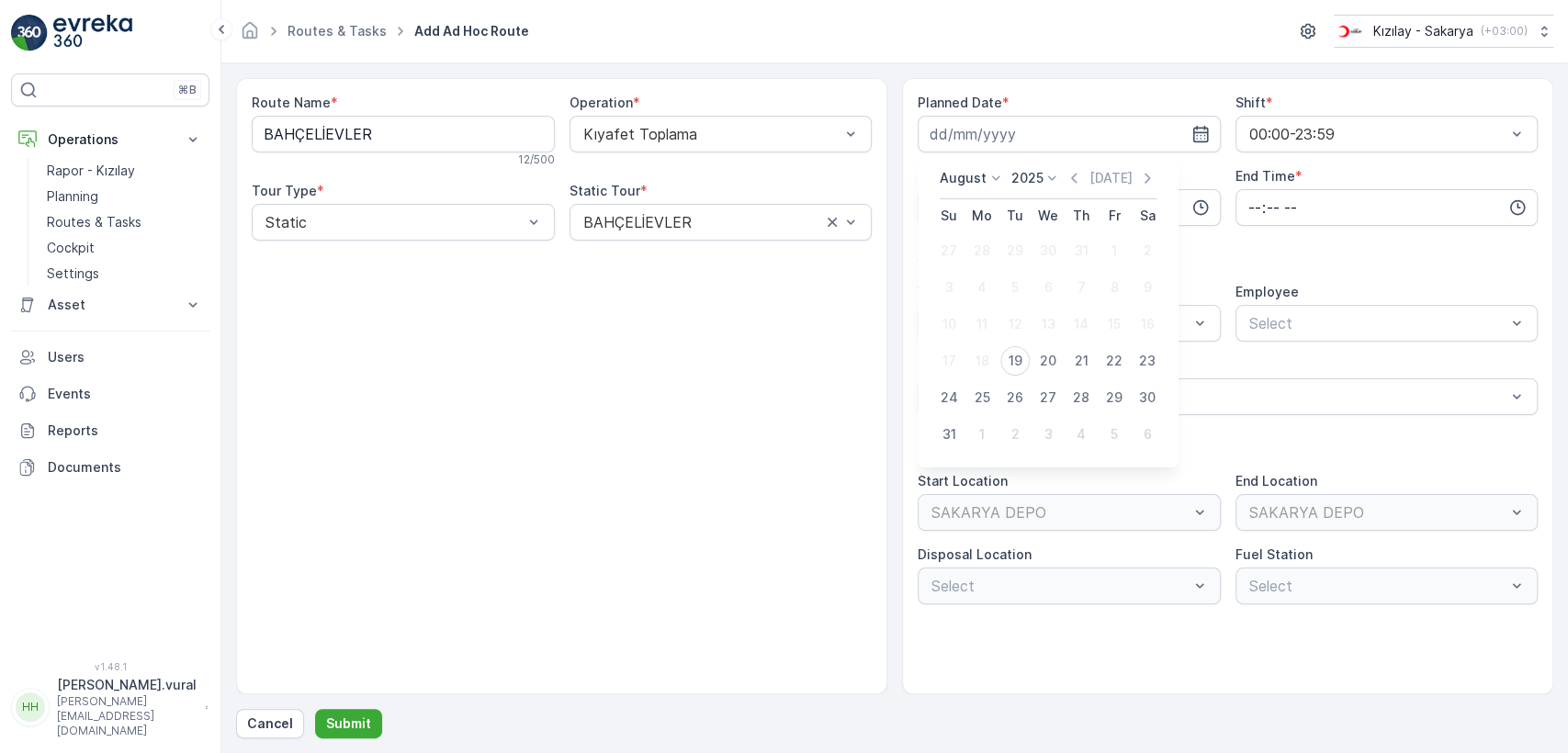
click at [1018, 358] on div "19" at bounding box center [1015, 360] width 29 height 29
type input "[DATE]"
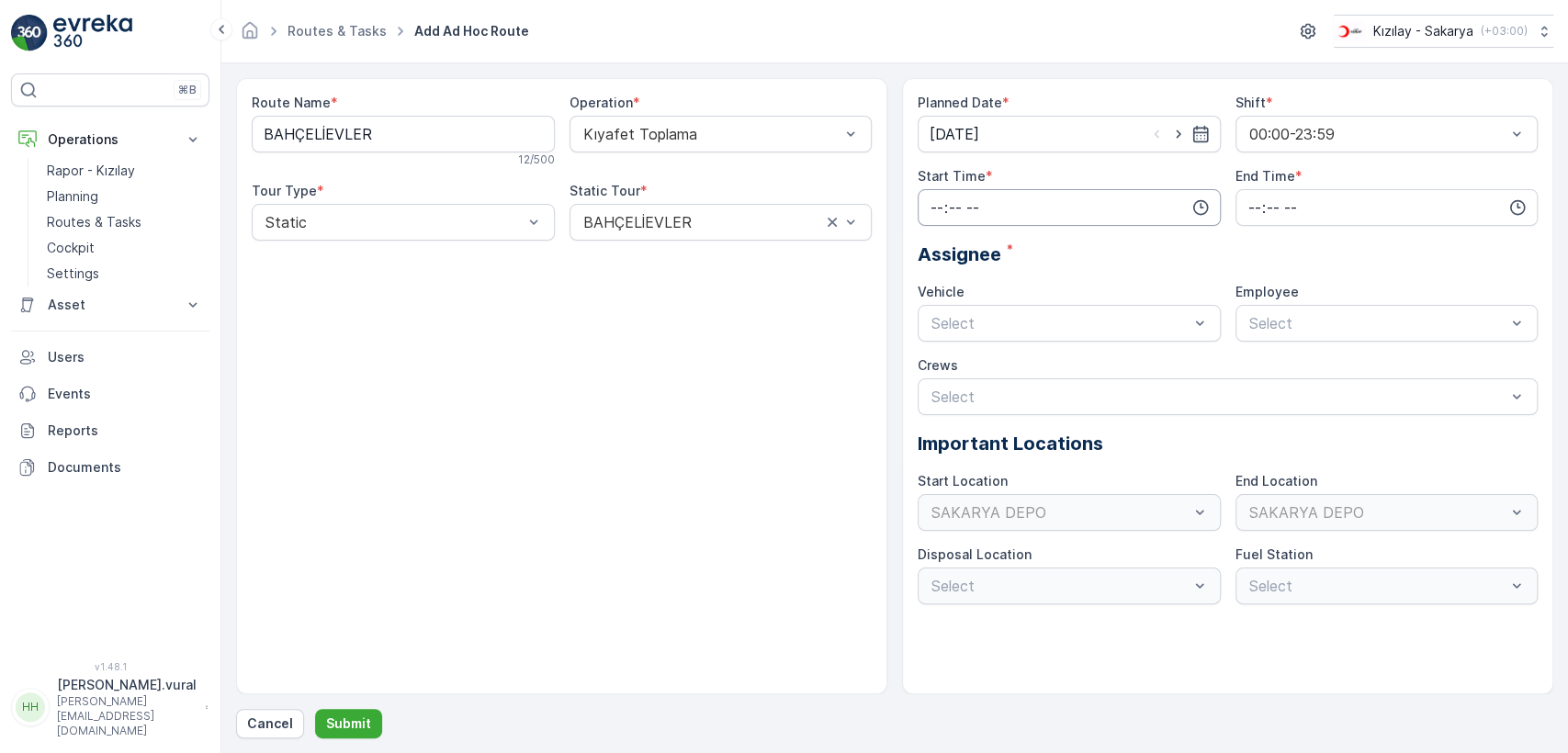
click at [981, 215] on input "time" at bounding box center [1069, 207] width 303 height 37
click at [939, 296] on span "14" at bounding box center [936, 297] width 15 height 19
type input "14:00"
click at [1281, 225] on div "Planned Date * 19.08.2025 Shift * 00:00-23:59 Start Time * 14:00 00 01 02 03 04…" at bounding box center [1227, 349] width 620 height 511
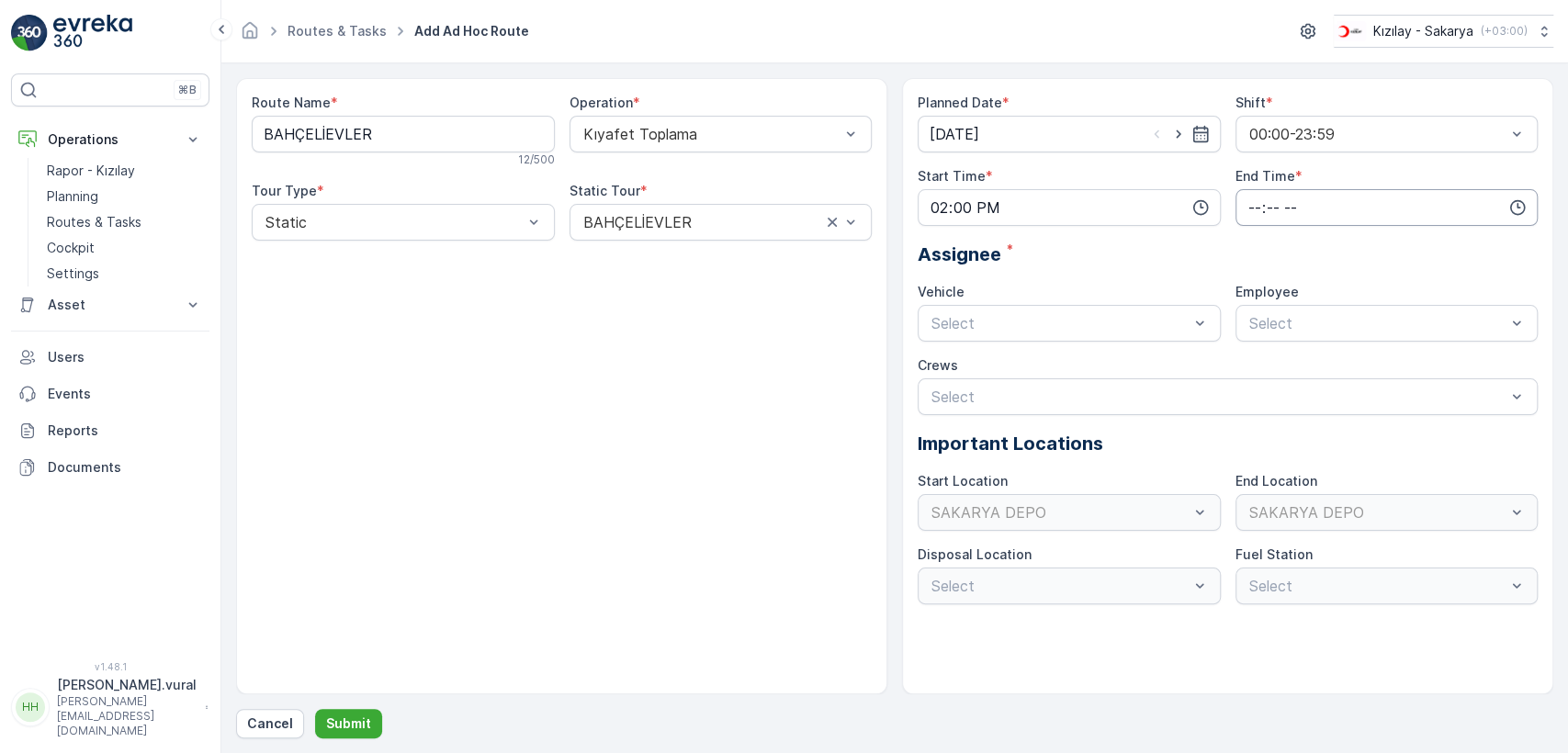
click at [1289, 206] on input "time" at bounding box center [1387, 207] width 303 height 37
click at [1256, 399] on span "23" at bounding box center [1254, 393] width 15 height 19
click at [1297, 395] on span "59" at bounding box center [1293, 393] width 17 height 19
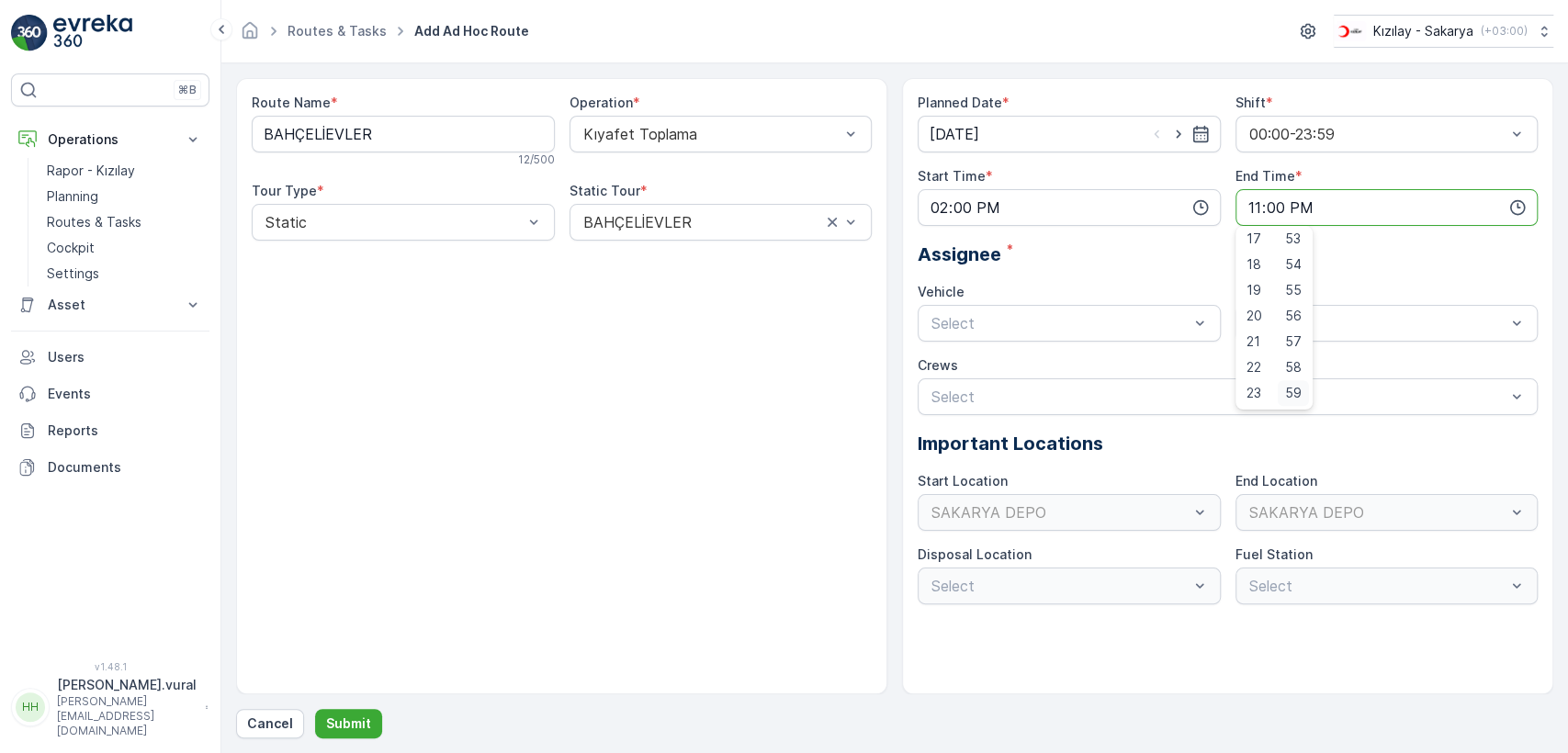
type input "23:59"
click at [1040, 321] on div at bounding box center [1060, 324] width 261 height 17
click at [994, 392] on span "06 ECH 422" at bounding box center [970, 400] width 84 height 17
click at [1282, 337] on div "Select" at bounding box center [1387, 323] width 303 height 37
click at [1269, 366] on span "06ECH422" at bounding box center [1283, 369] width 74 height 17
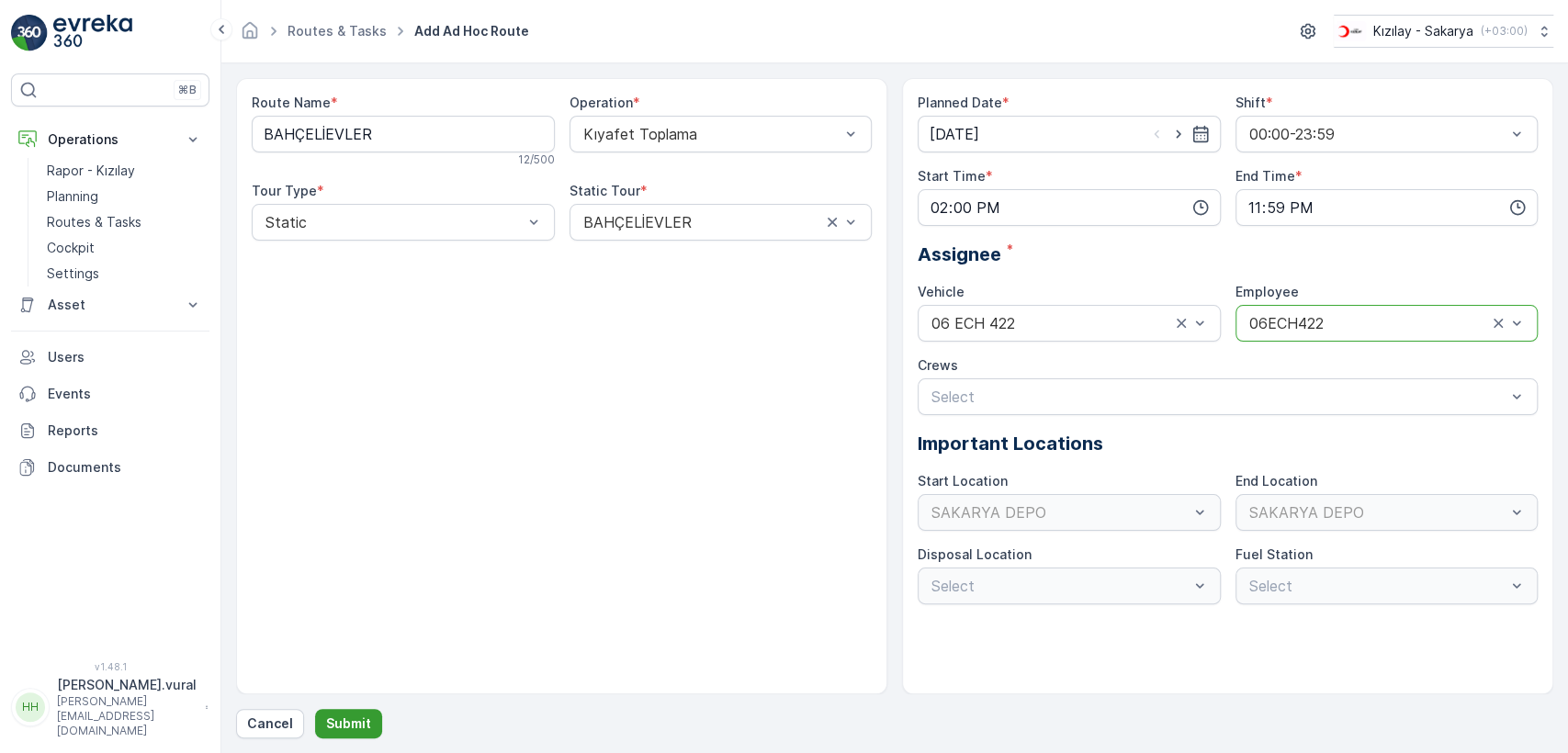
click at [361, 717] on p "Submit" at bounding box center [348, 724] width 45 height 19
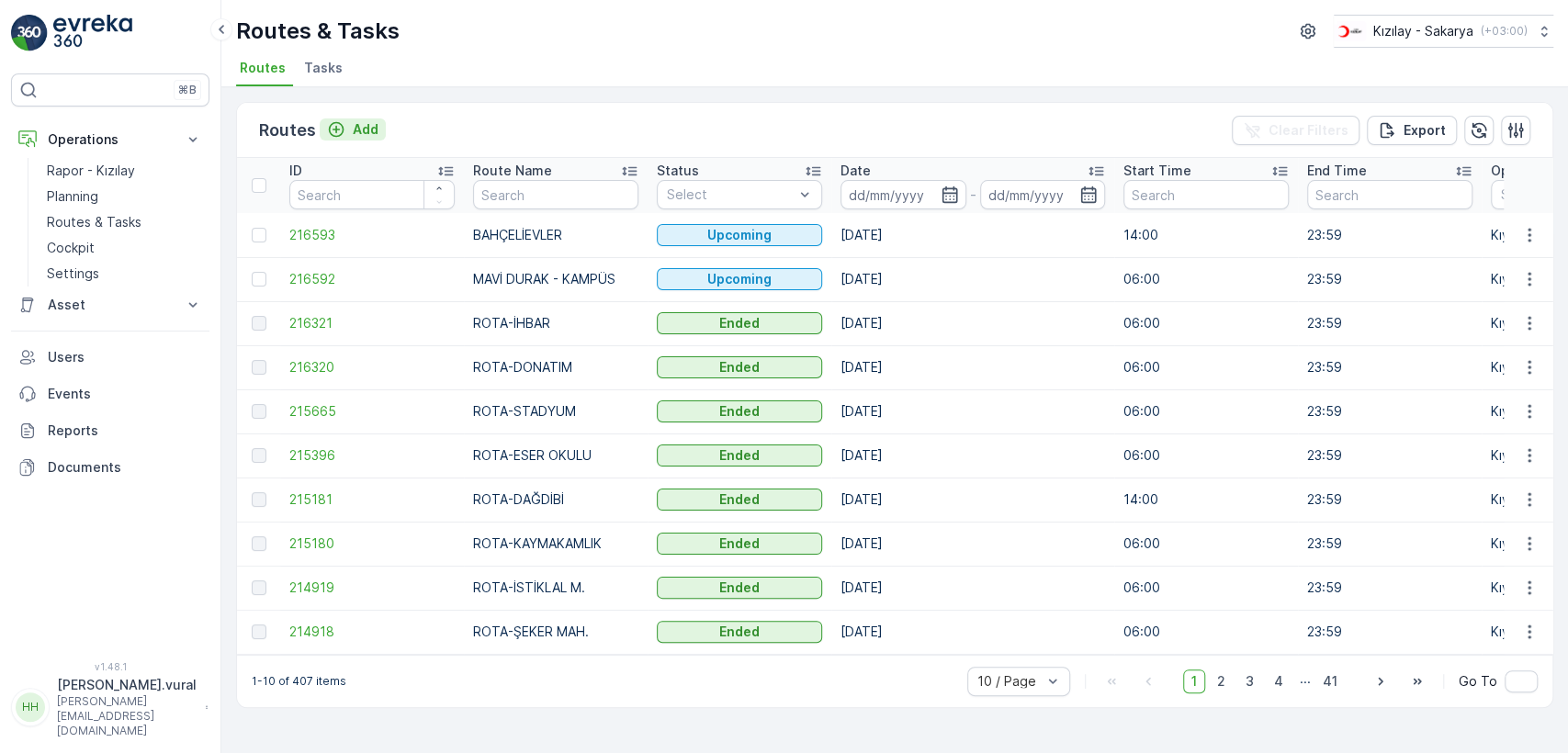
drag, startPoint x: 362, startPoint y: 115, endPoint x: 348, endPoint y: 120, distance: 14.9
click at [348, 120] on button "Add" at bounding box center [353, 129] width 66 height 22
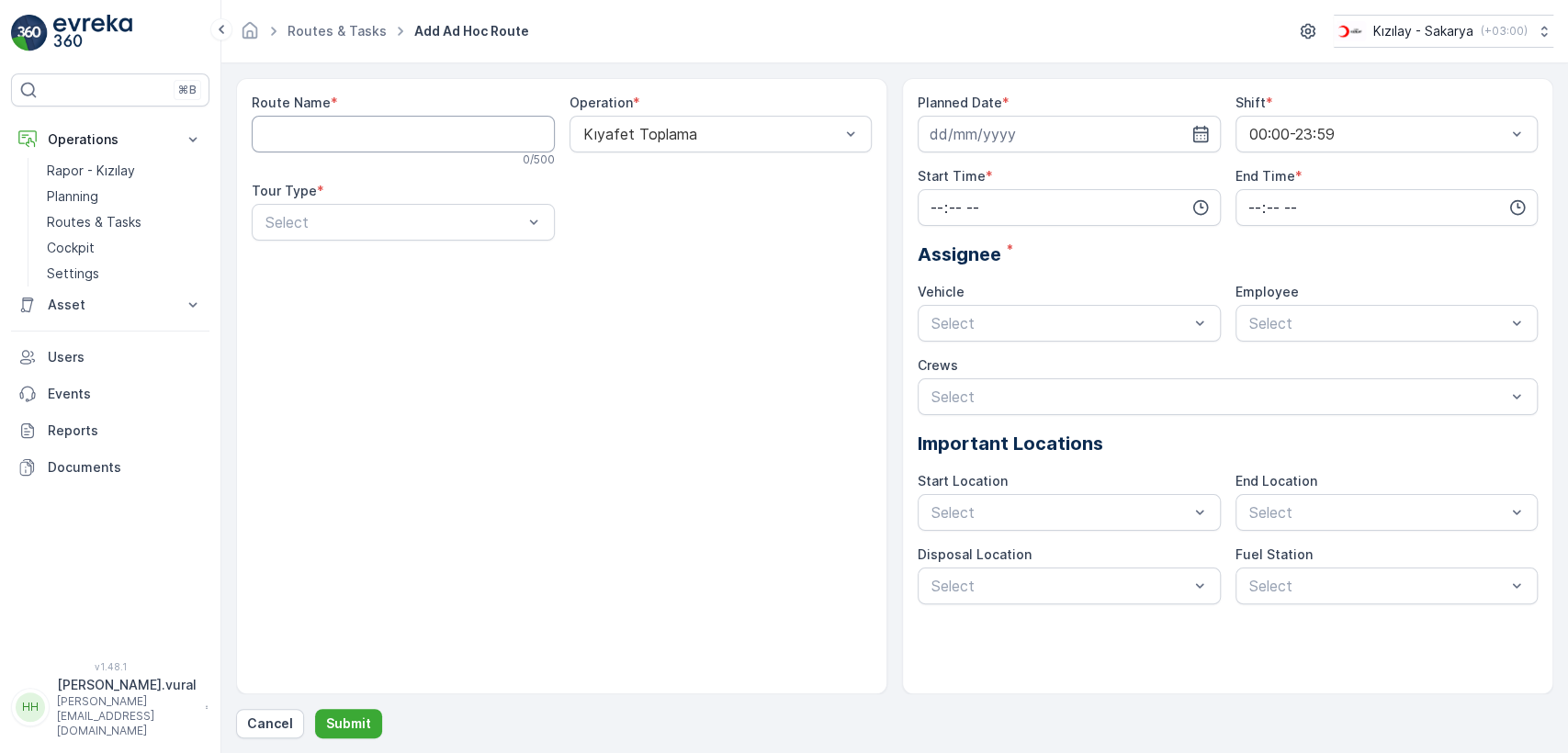
click at [353, 144] on Name "Route Name" at bounding box center [403, 134] width 303 height 37
click at [123, 221] on p "Routes & Tasks" at bounding box center [94, 222] width 95 height 19
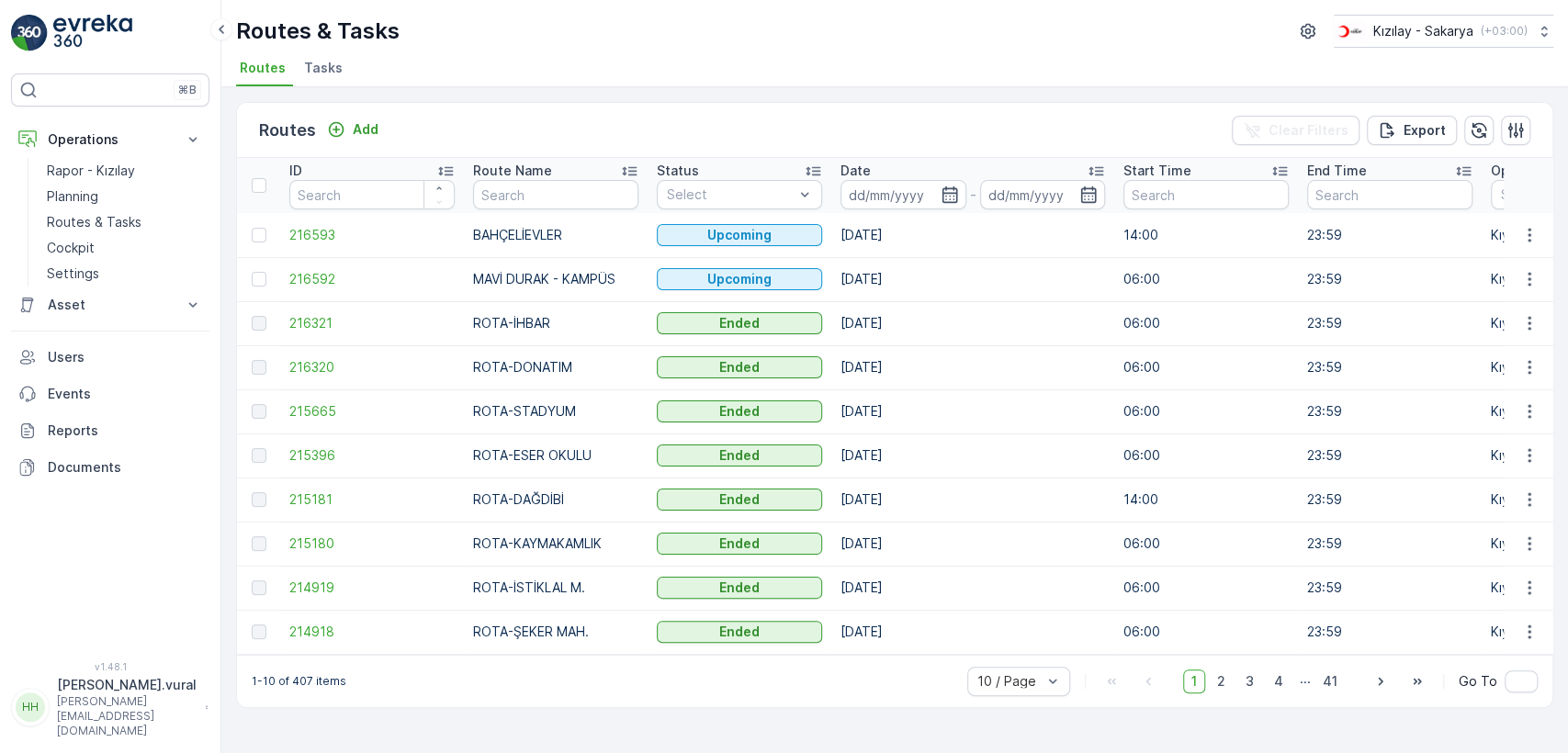
click at [148, 720] on p "Hasan.vural@kizilay.com.tr" at bounding box center [127, 716] width 139 height 44
click at [137, 680] on div "Log Out" at bounding box center [111, 676] width 192 height 25
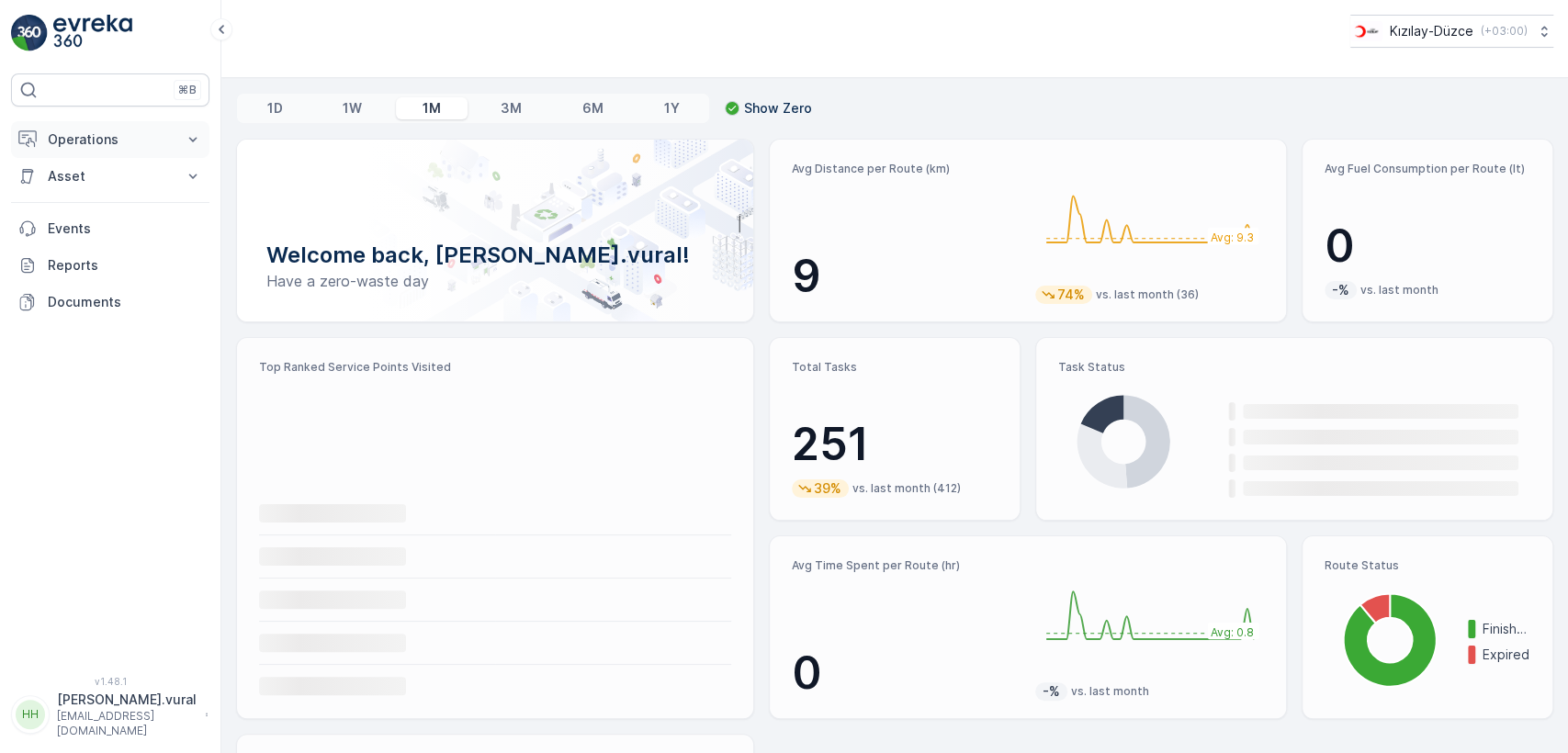
click at [75, 136] on p "Operations" at bounding box center [110, 140] width 125 height 19
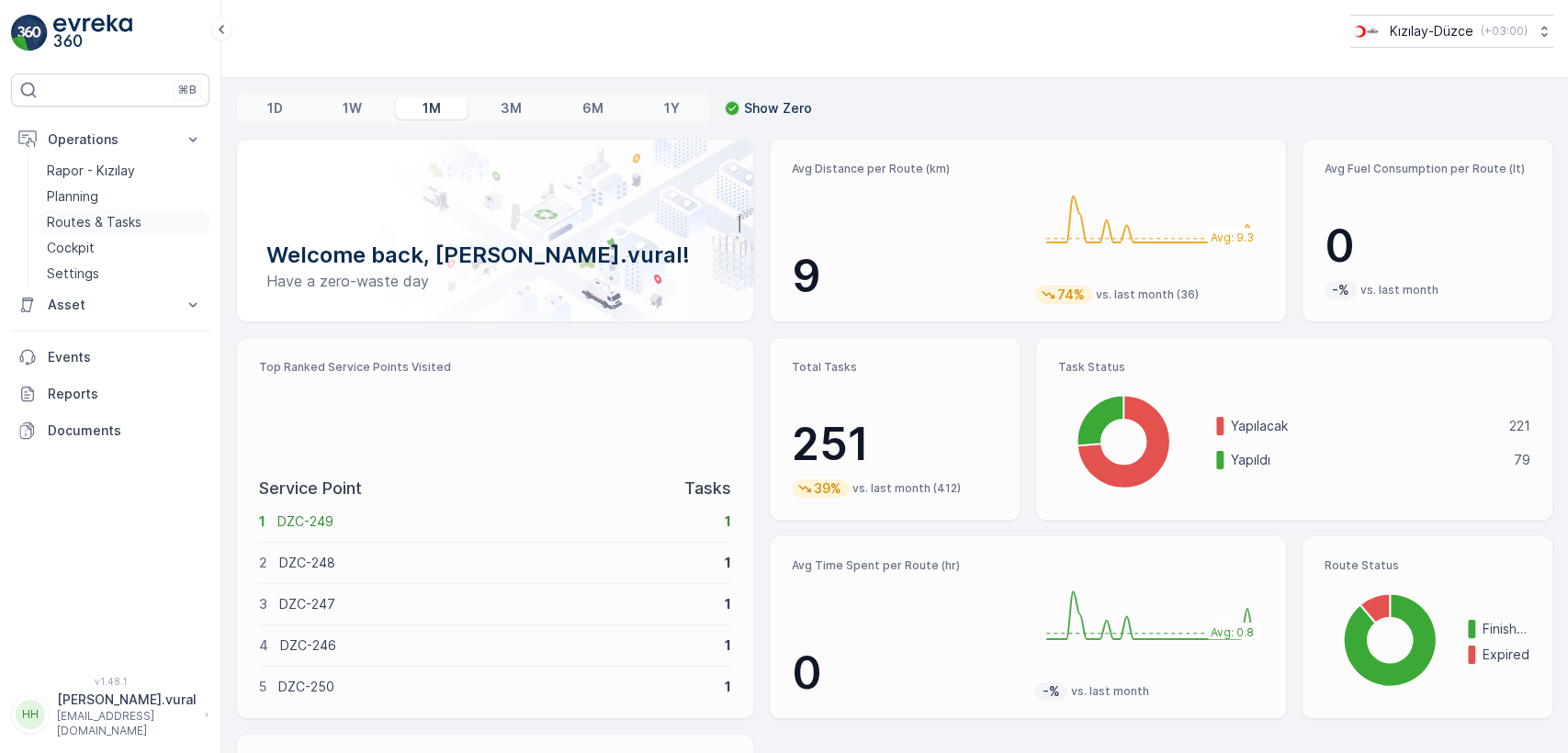
click at [108, 213] on p "Routes & Tasks" at bounding box center [94, 222] width 95 height 19
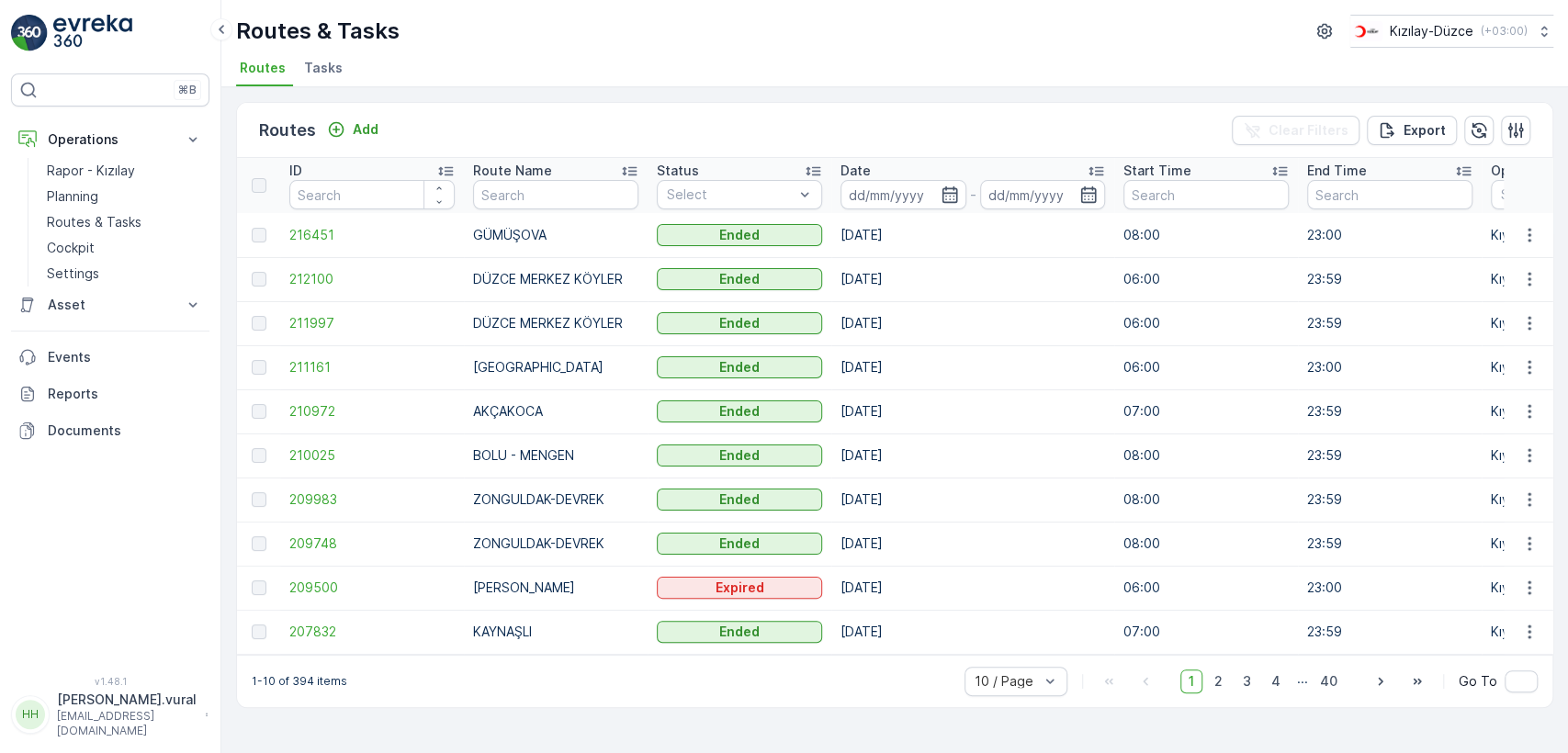
drag, startPoint x: 108, startPoint y: 213, endPoint x: 407, endPoint y: 155, distance: 304.6
click at [407, 155] on div "Routes Add Clear Filters Export" at bounding box center [895, 130] width 1316 height 56
click at [364, 134] on p "Add" at bounding box center [365, 130] width 25 height 19
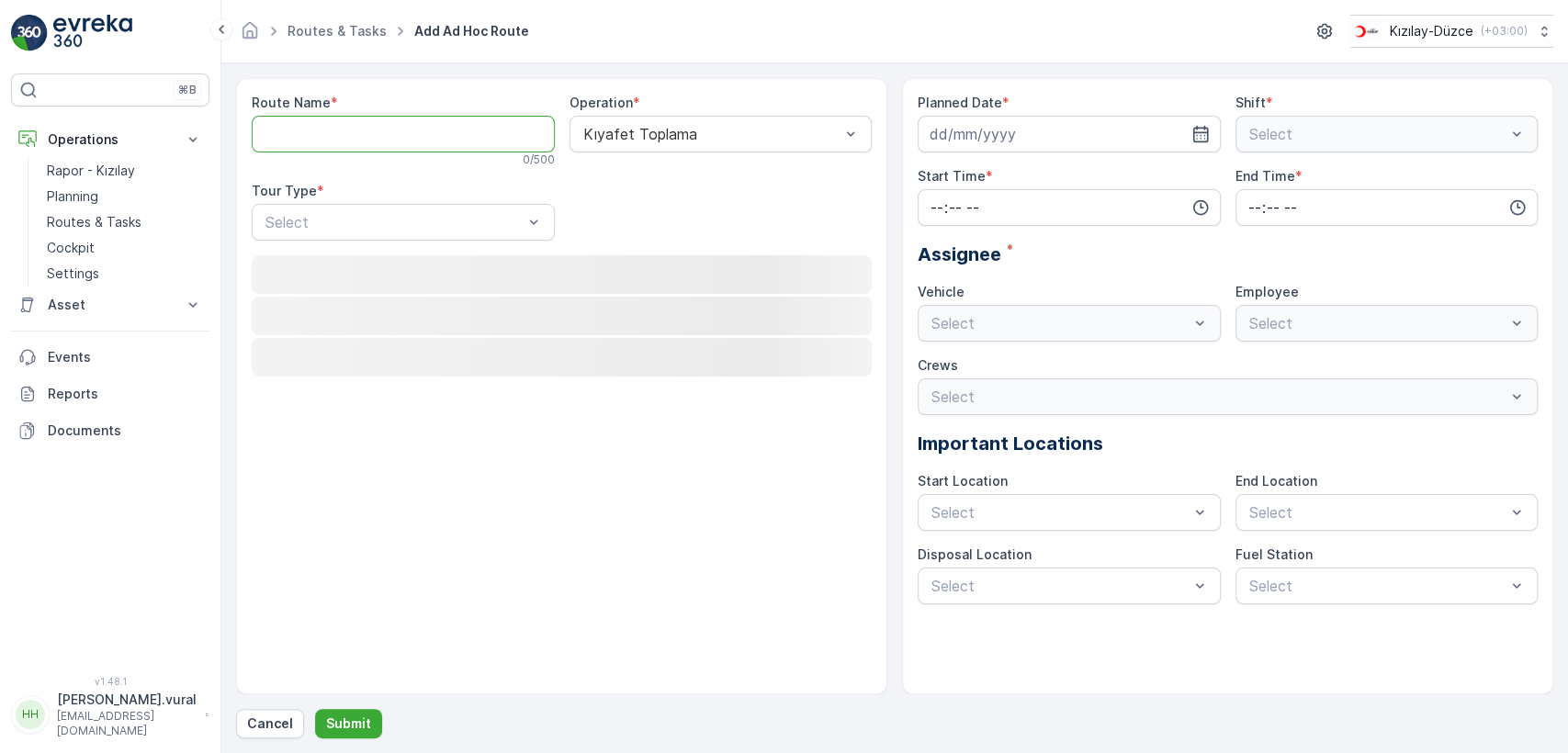
click at [363, 132] on Name "Route Name" at bounding box center [403, 134] width 303 height 37
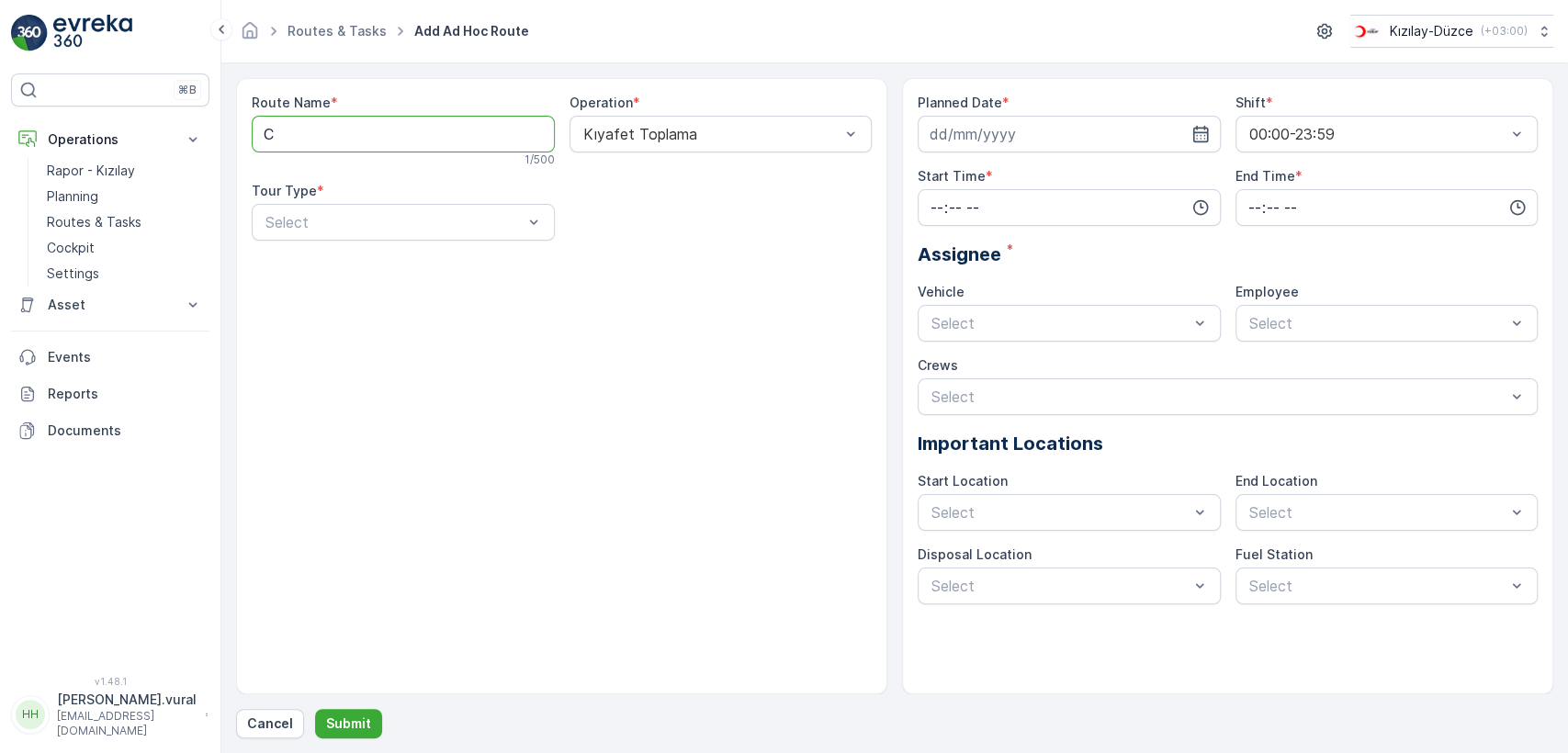
type Name "CUMAYERİ"
click at [368, 229] on div at bounding box center [393, 222] width 261 height 17
click at [345, 251] on div "Static" at bounding box center [403, 266] width 303 height 31
click at [720, 234] on div "Select" at bounding box center [721, 222] width 303 height 37
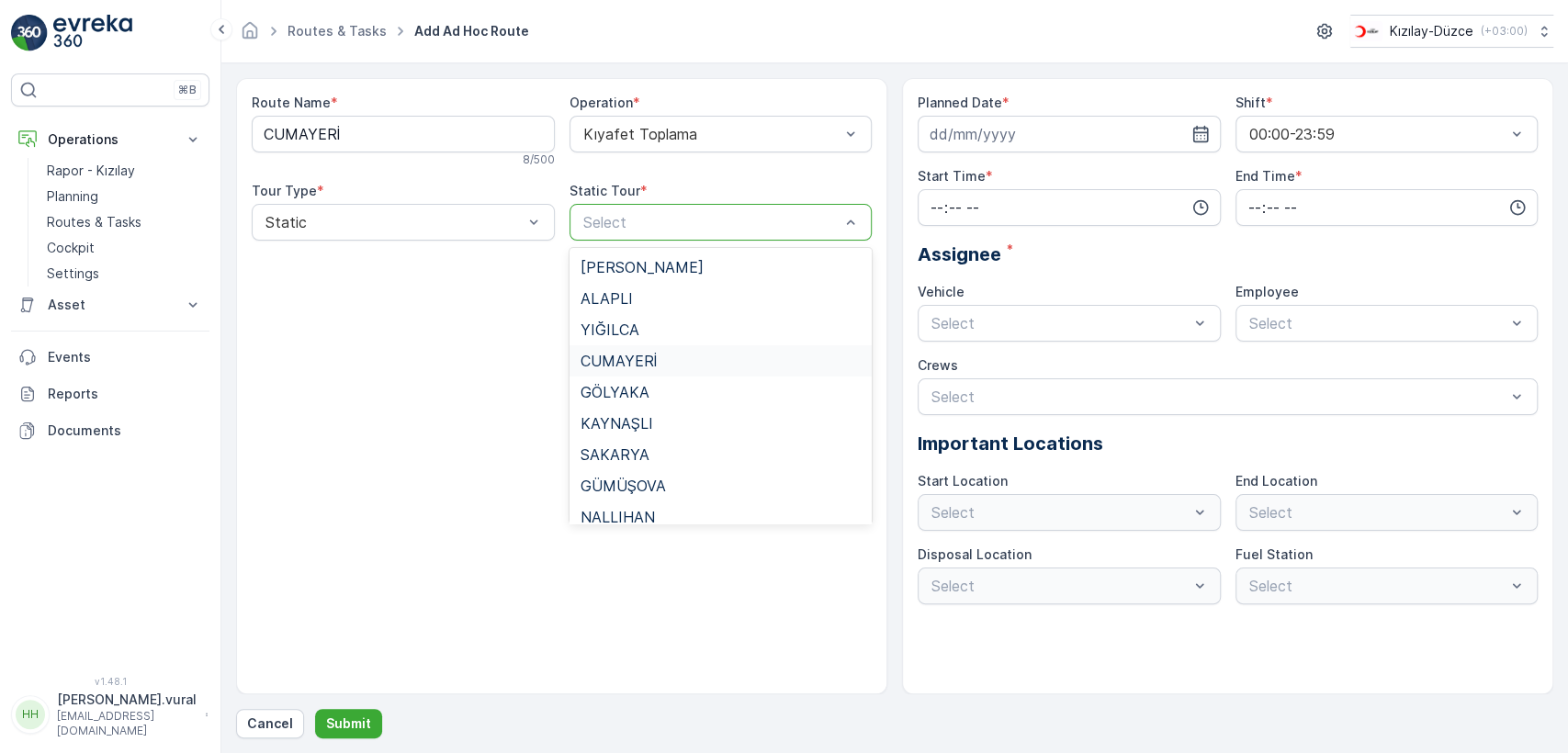
click at [682, 364] on div "CUMAYERİ" at bounding box center [721, 361] width 281 height 17
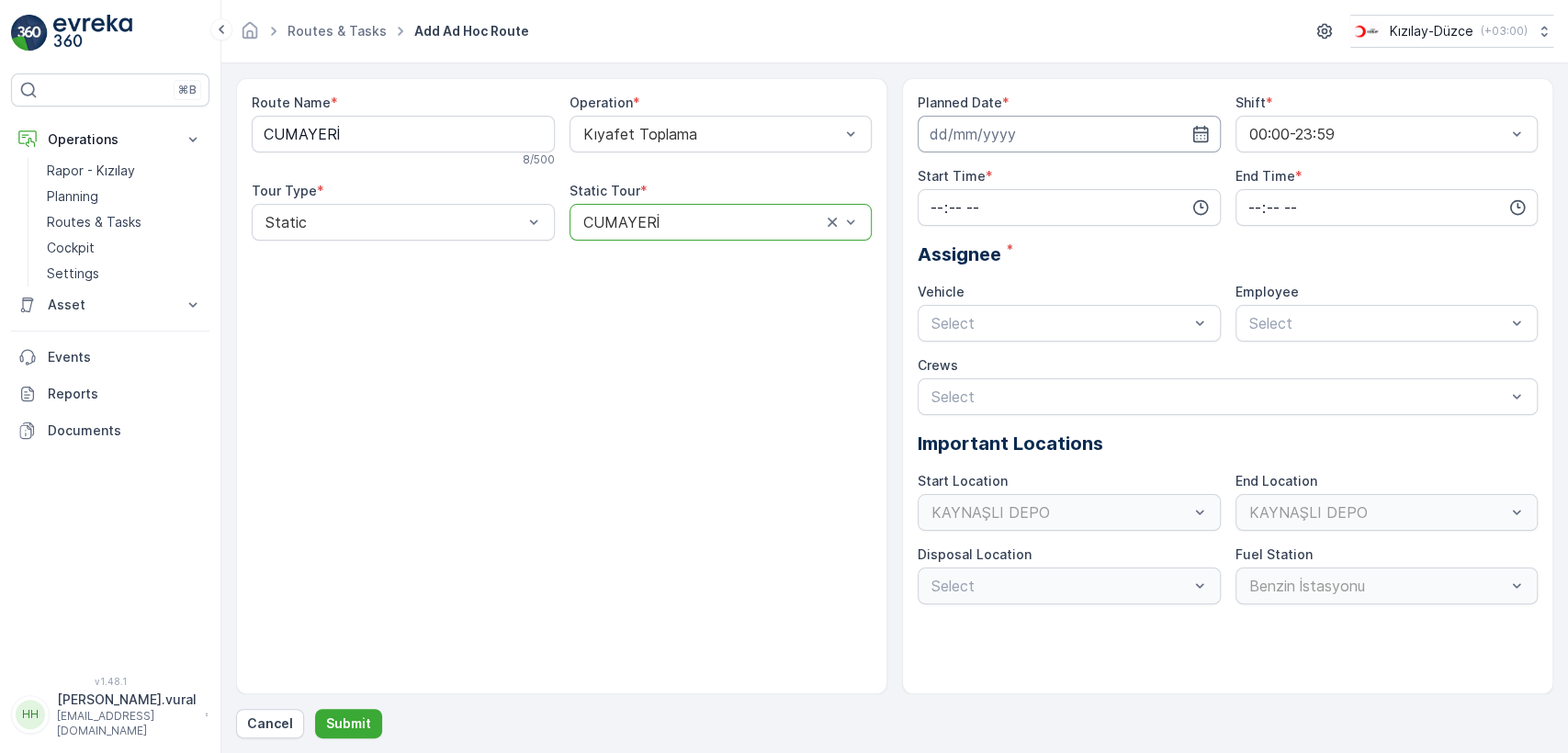
click at [981, 134] on input at bounding box center [1069, 134] width 303 height 37
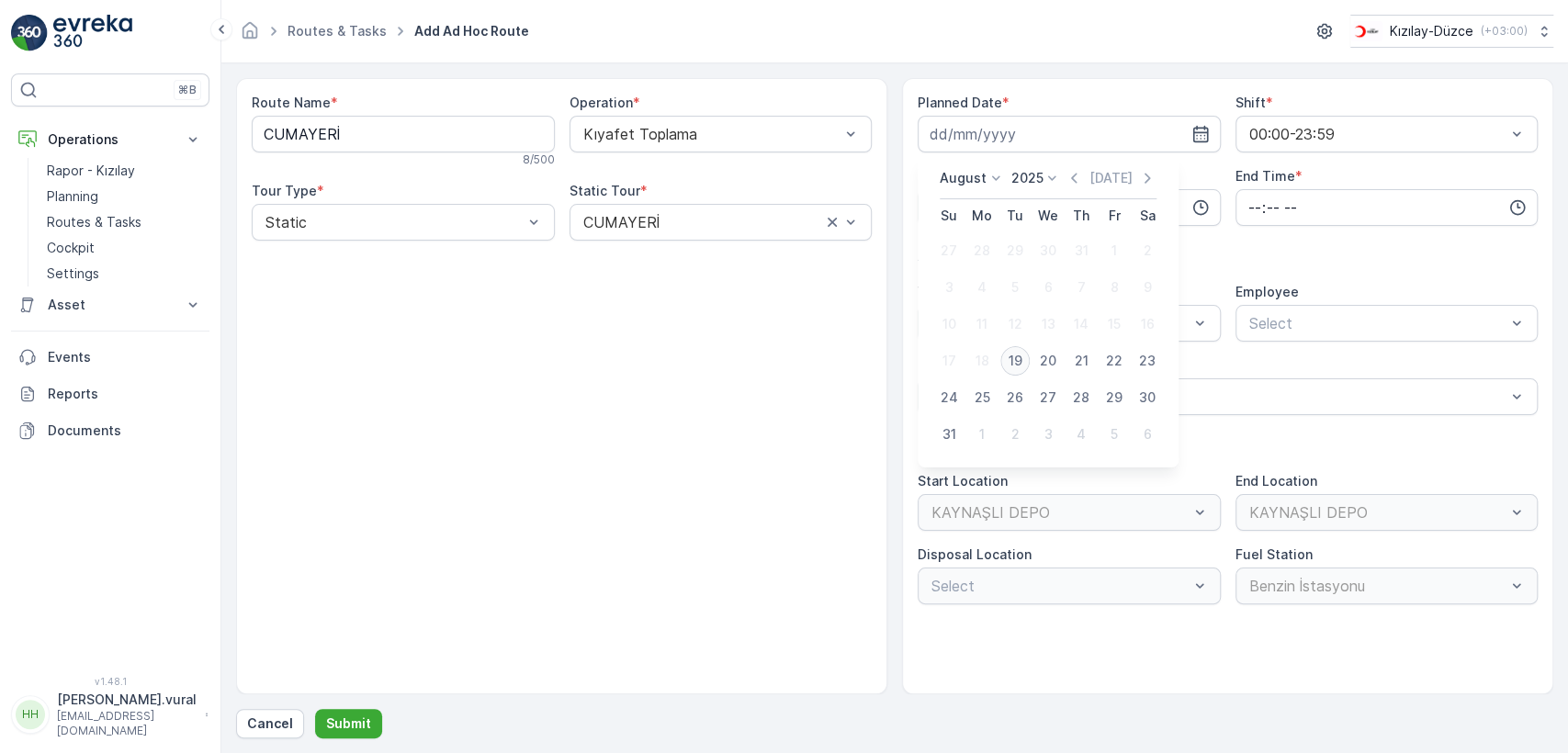
click at [1007, 359] on div "19" at bounding box center [1015, 360] width 29 height 29
type input "[DATE]"
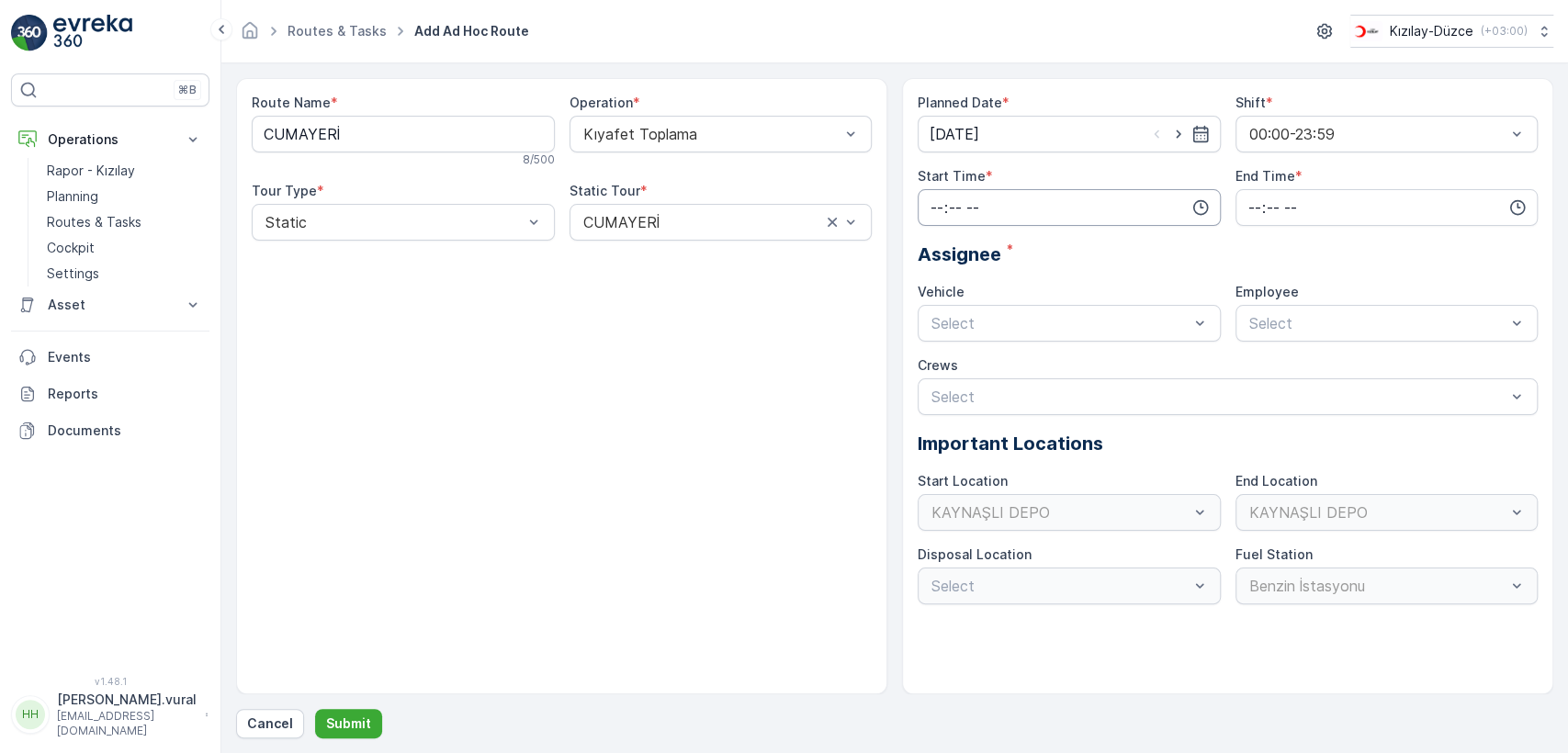
click at [984, 200] on input "time" at bounding box center [1069, 207] width 303 height 37
click at [931, 307] on span "07" at bounding box center [937, 306] width 17 height 19
type input "07:00"
click at [1279, 200] on input "time" at bounding box center [1387, 207] width 303 height 37
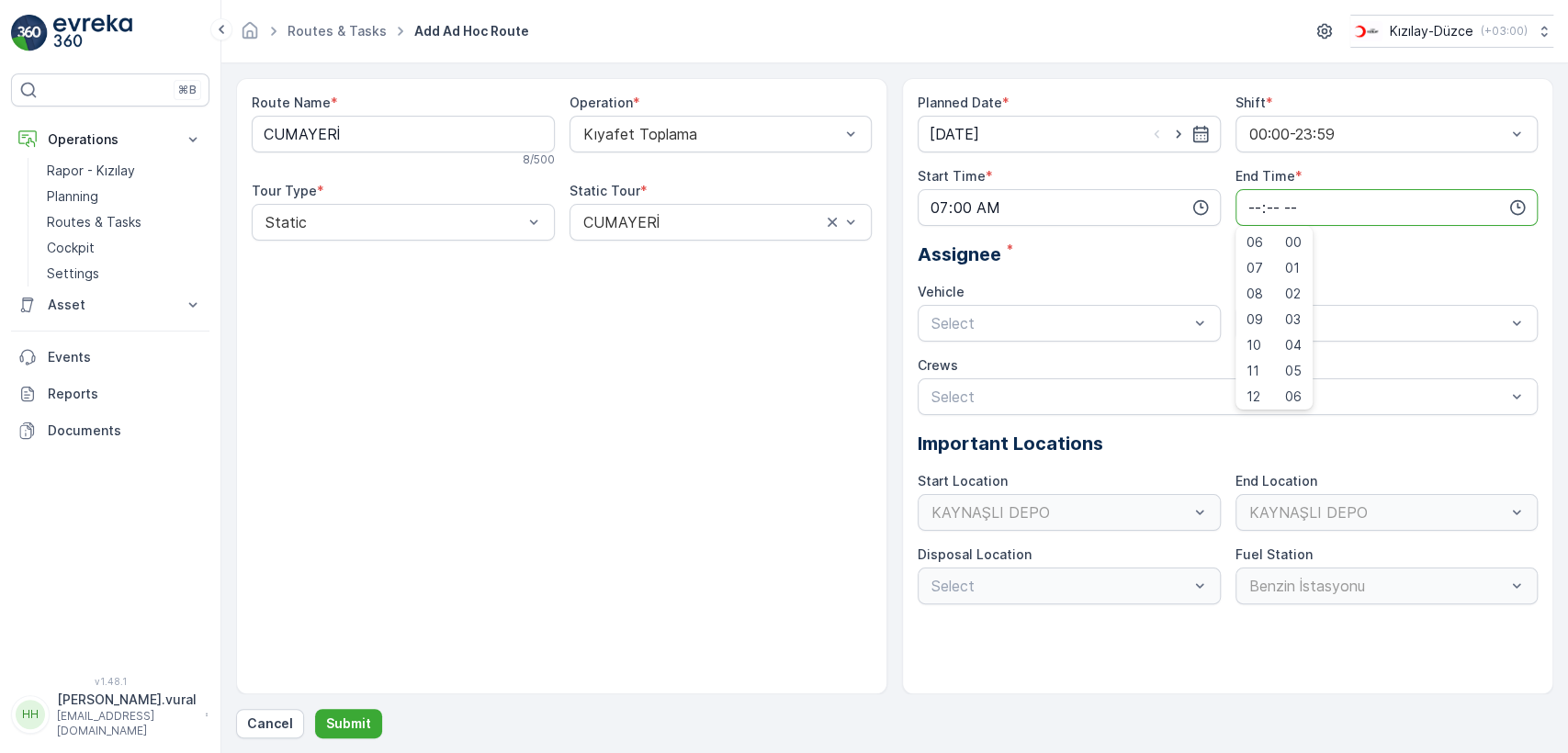
scroll to position [441, 0]
click at [1254, 397] on span "23" at bounding box center [1254, 393] width 15 height 19
click at [1293, 392] on span "59" at bounding box center [1293, 393] width 17 height 19
type input "23:59"
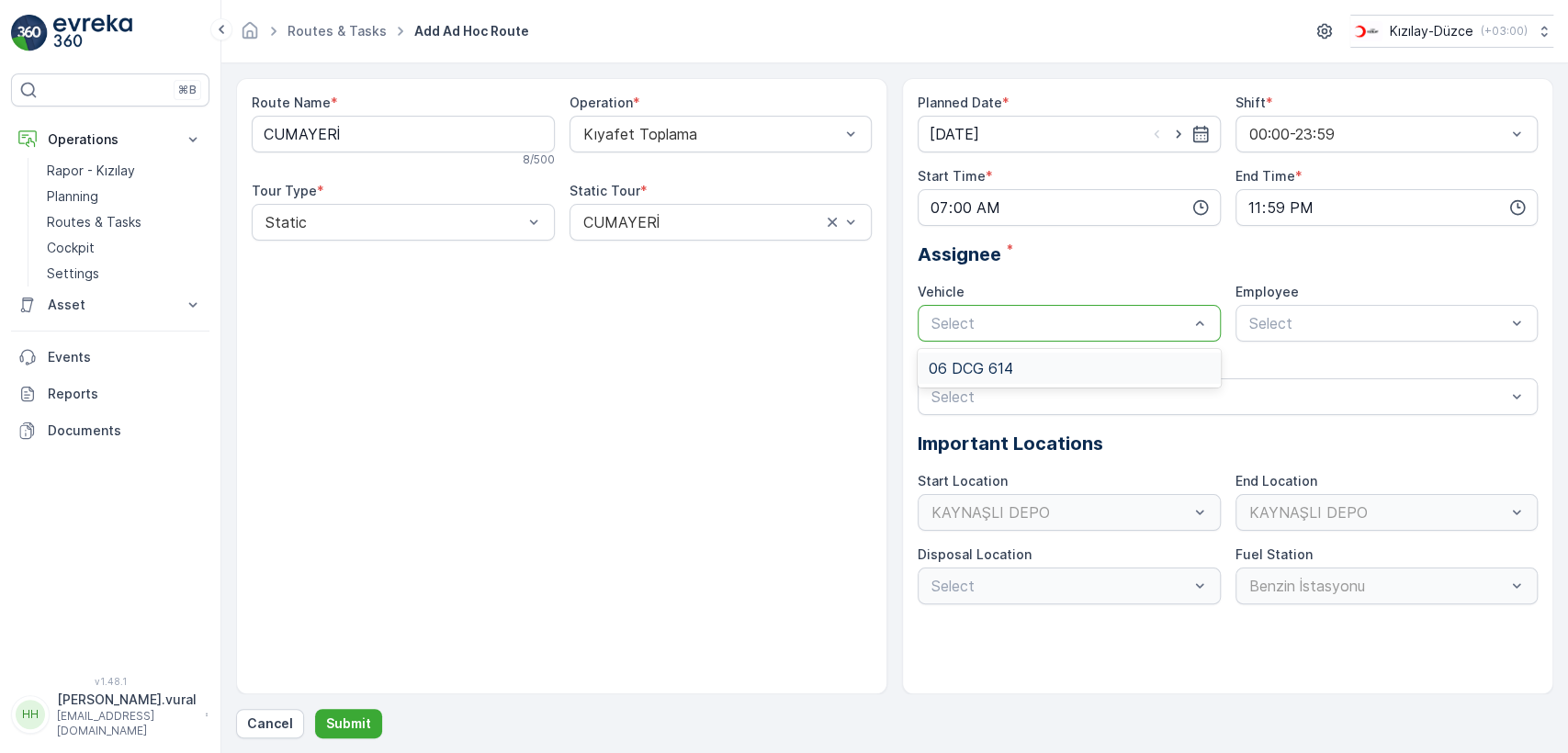
click at [1111, 307] on div "Select" at bounding box center [1069, 323] width 303 height 37
click at [1039, 358] on div "06 DCG 614" at bounding box center [1069, 368] width 303 height 31
click at [1278, 339] on div "Select" at bounding box center [1387, 323] width 303 height 37
click at [1272, 373] on span "06 DCG 614" at bounding box center [1288, 369] width 85 height 17
click at [359, 714] on button "Submit" at bounding box center [348, 724] width 67 height 29
